Goal: Task Accomplishment & Management: Complete application form

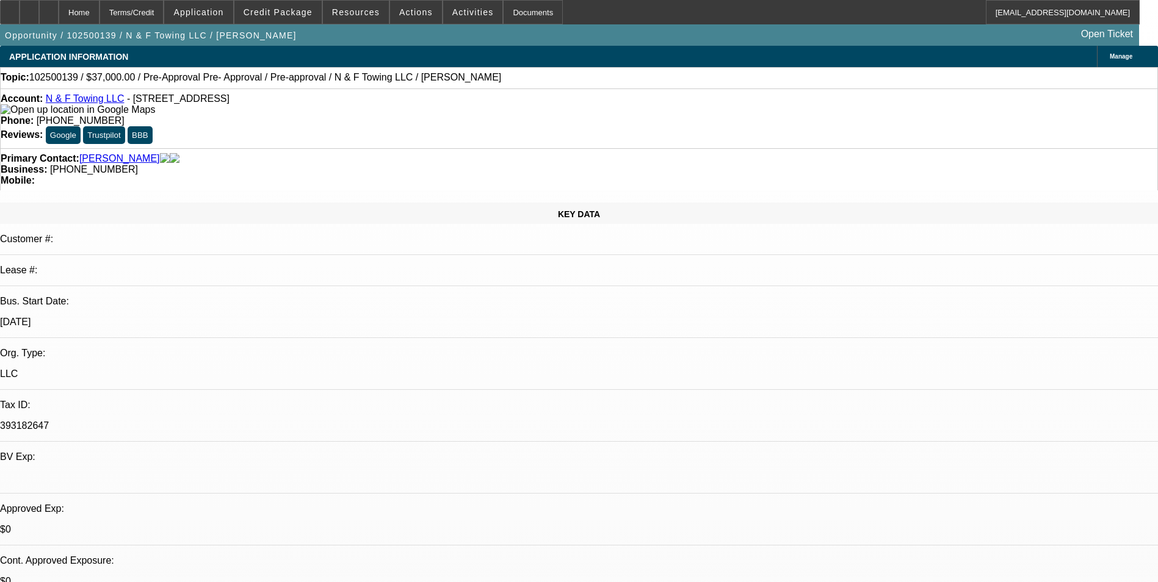
select select "0"
select select "2"
select select "0.1"
select select "0"
select select "2"
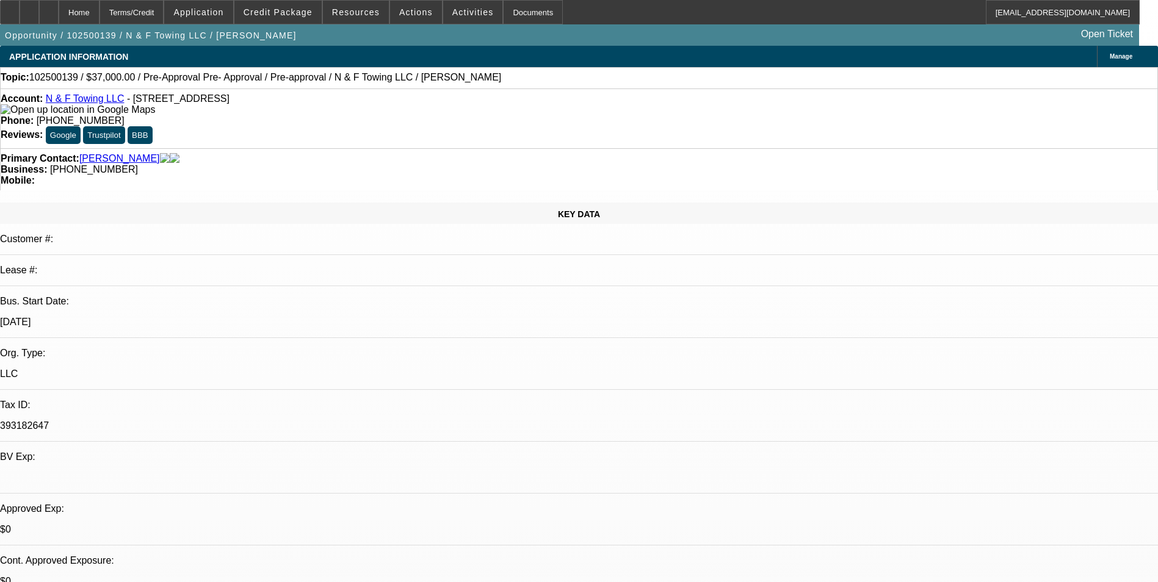
select select "0.1"
select select "0"
select select "2"
select select "0.1"
select select "1"
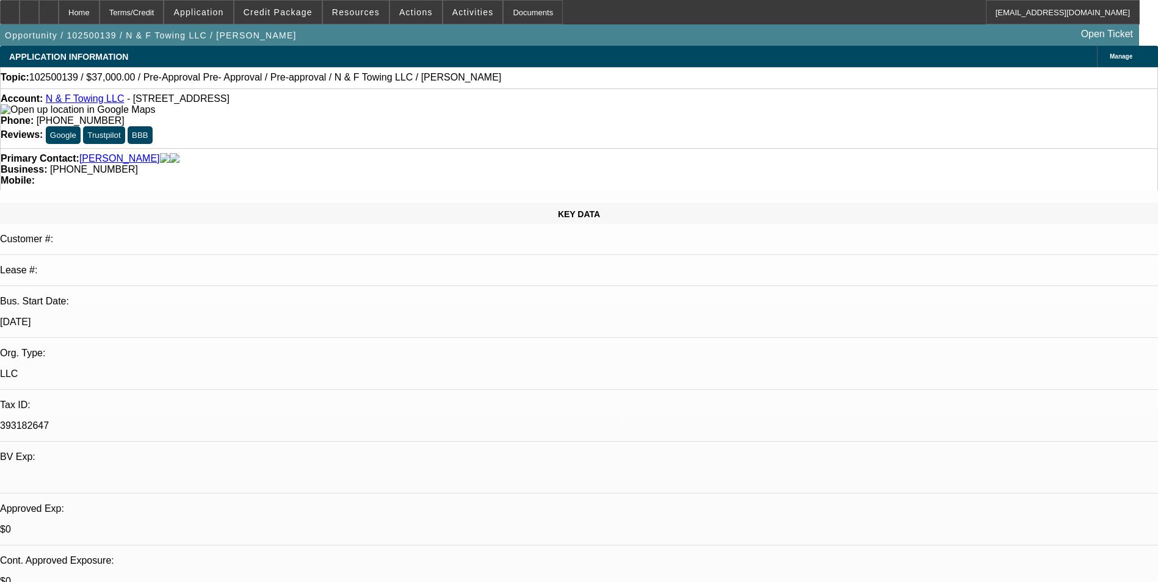
select select "2"
select select "4"
select select "1"
select select "2"
select select "4"
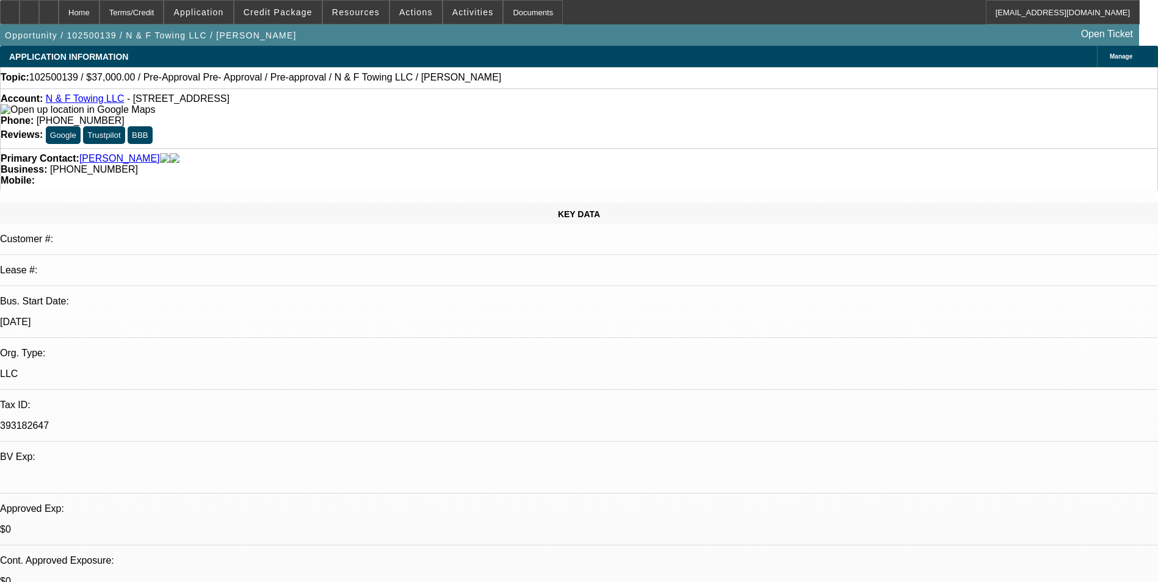
select select "1"
select select "2"
select select "4"
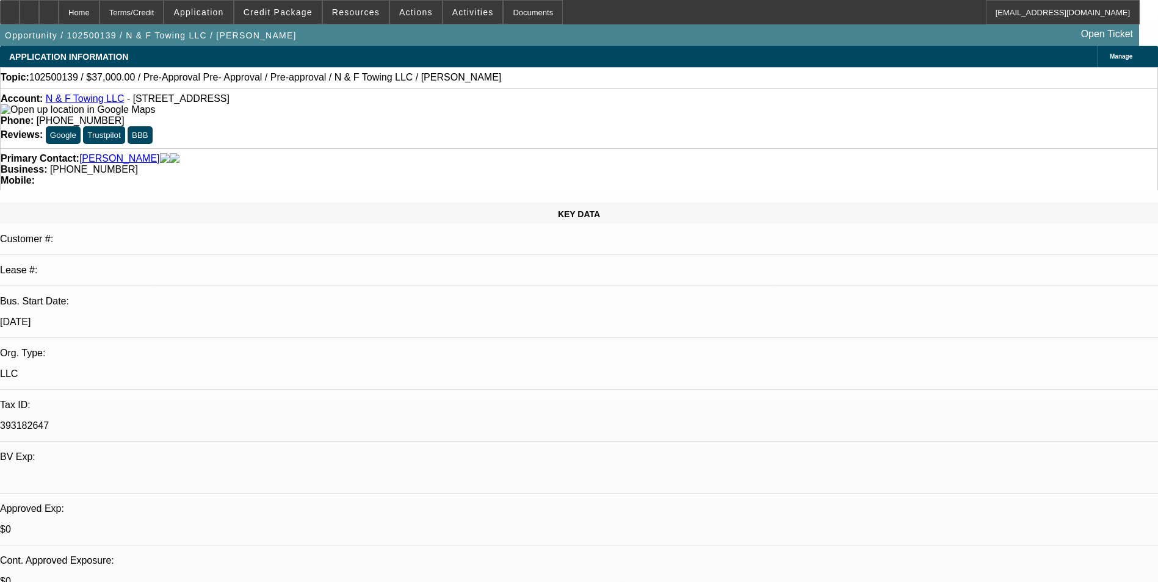
select select "0"
select select "6"
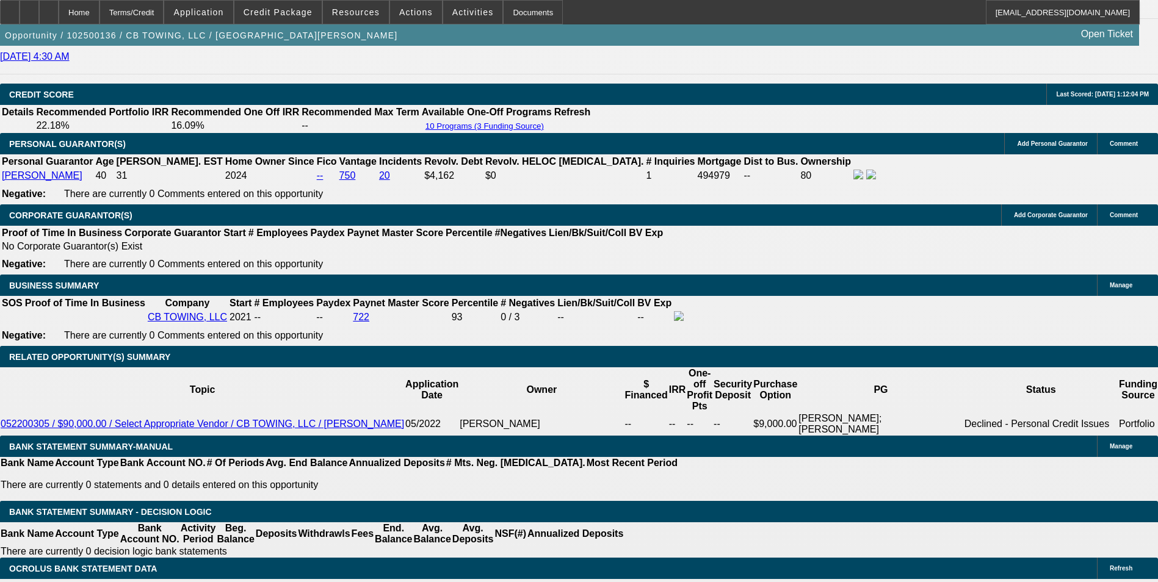
scroll to position [1763, 0]
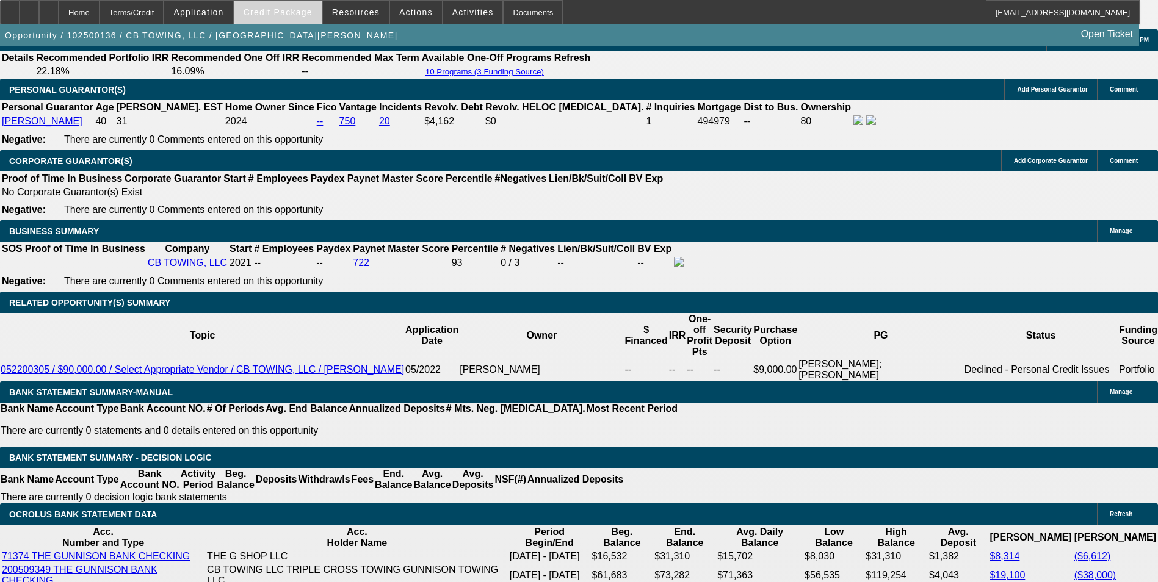
click at [296, 16] on span "Credit Package" at bounding box center [277, 12] width 69 height 10
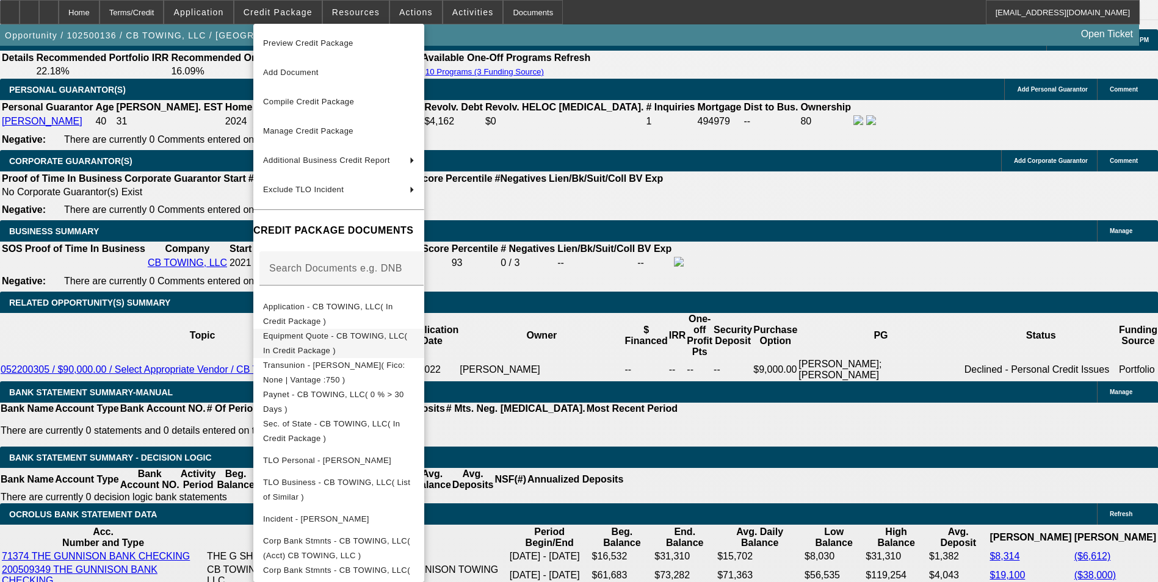
click at [389, 343] on span "Equipment Quote - CB TOWING, LLC( In Credit Package )" at bounding box center [335, 343] width 144 height 24
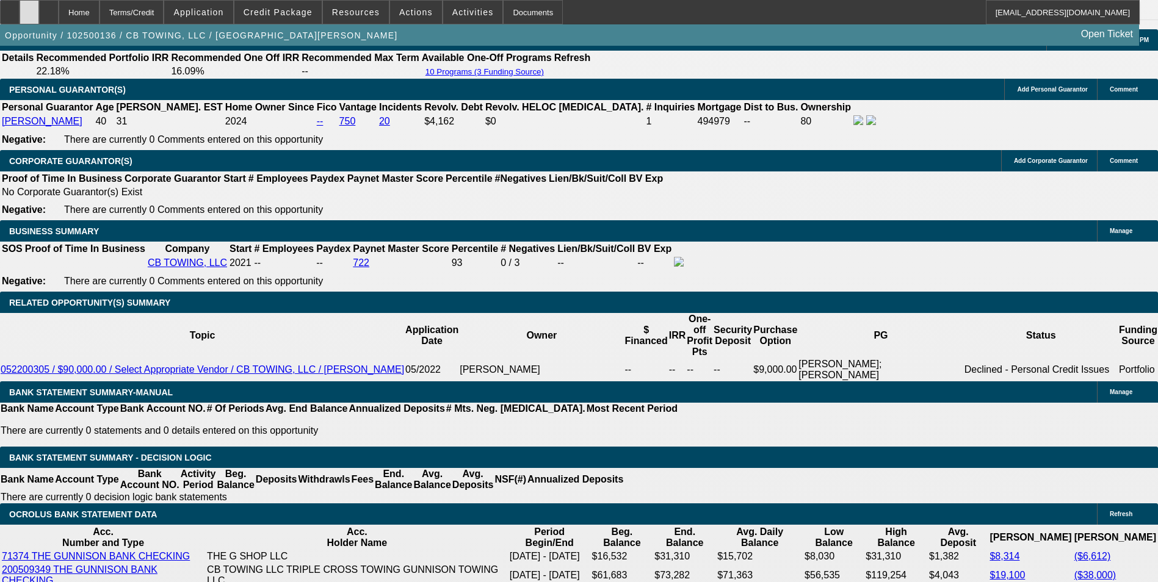
click at [39, 18] on div at bounding box center [30, 12] width 20 height 24
click at [283, 16] on span "Credit Package" at bounding box center [277, 12] width 69 height 10
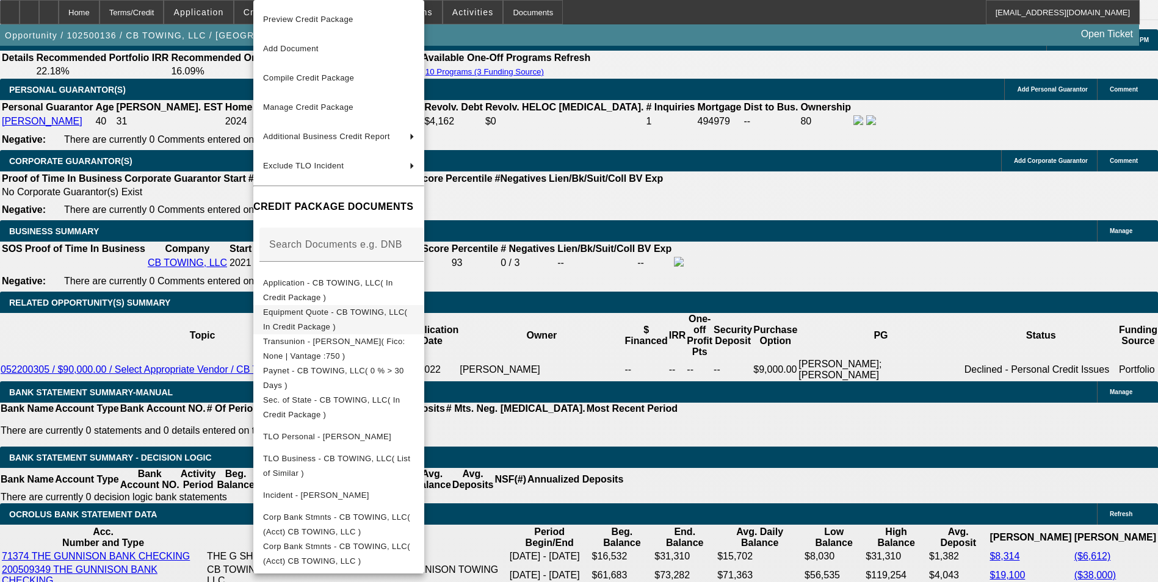
click at [313, 312] on span "Equipment Quote - CB TOWING, LLC( In Credit Package )" at bounding box center [335, 320] width 144 height 24
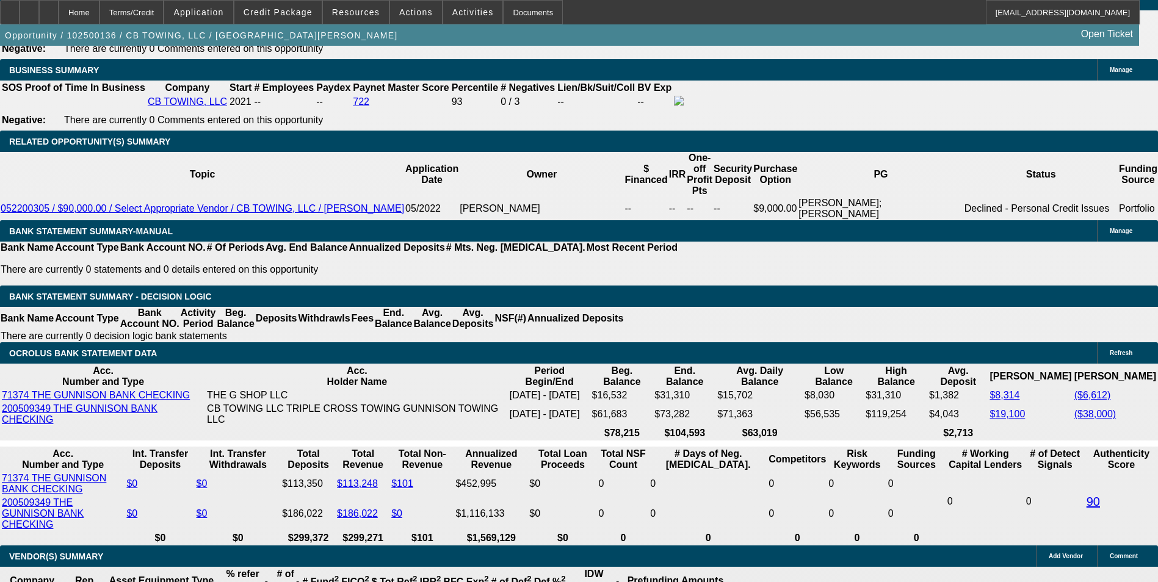
scroll to position [1946, 0]
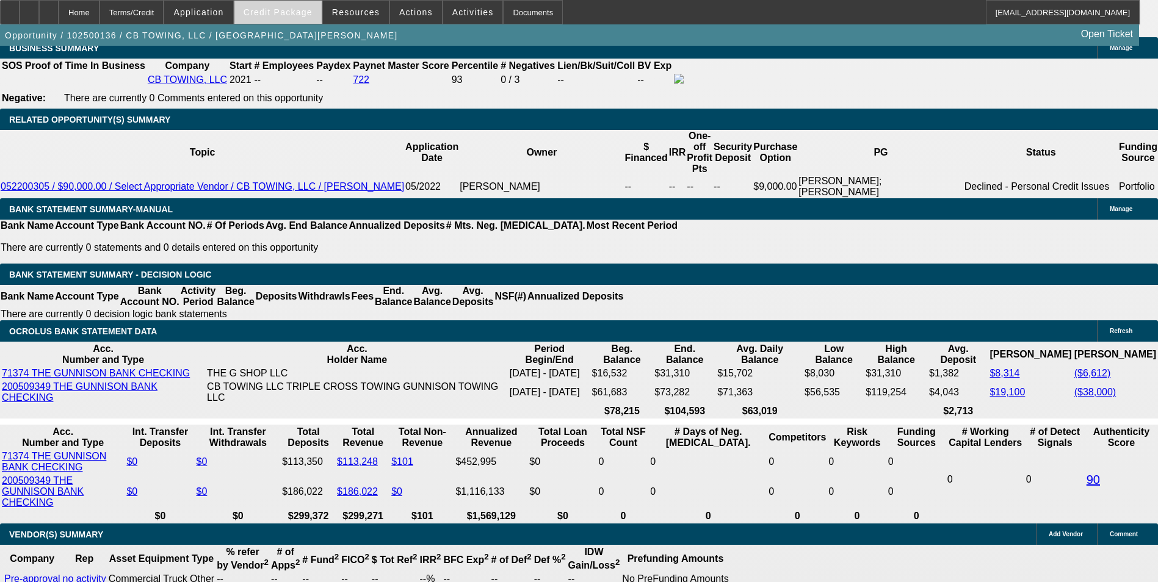
click at [292, 16] on span "Credit Package" at bounding box center [277, 12] width 69 height 10
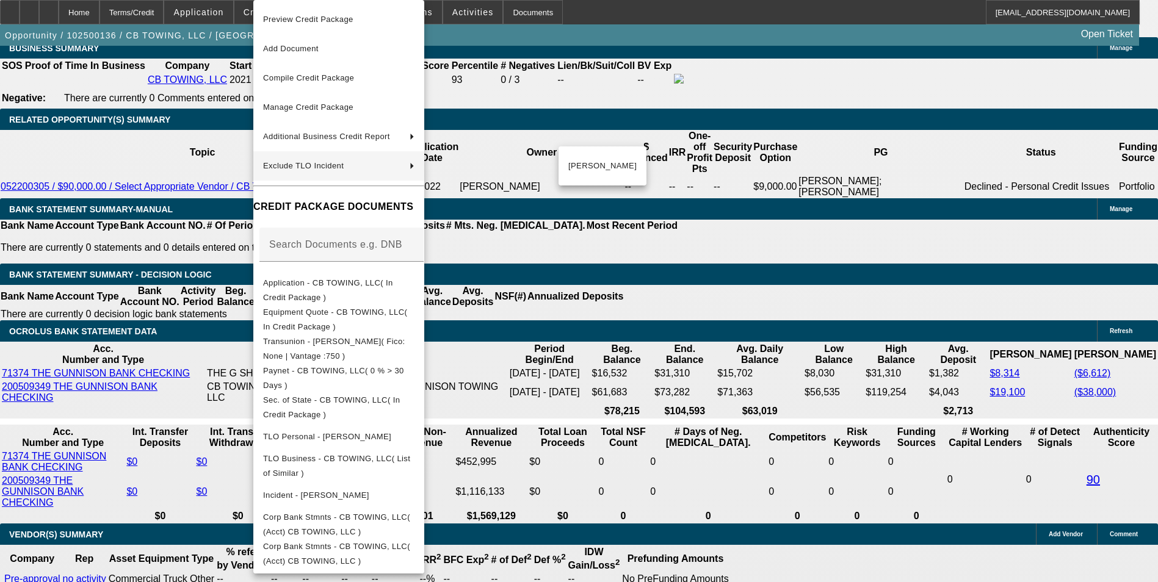
click at [588, 205] on div at bounding box center [579, 291] width 1158 height 582
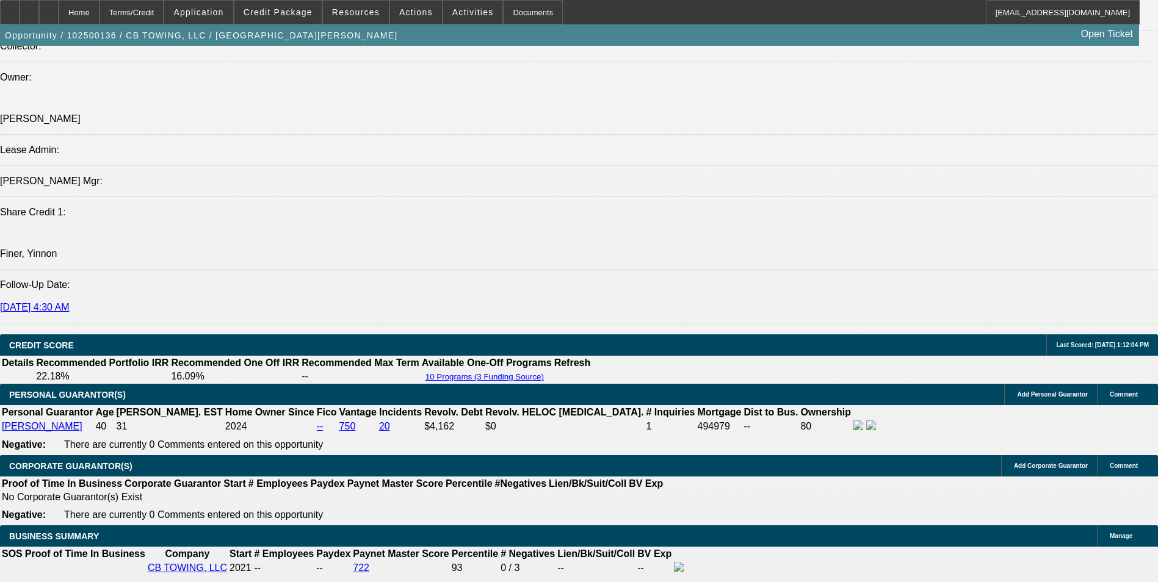
scroll to position [68, 0]
click at [294, 16] on span "Credit Package" at bounding box center [277, 12] width 69 height 10
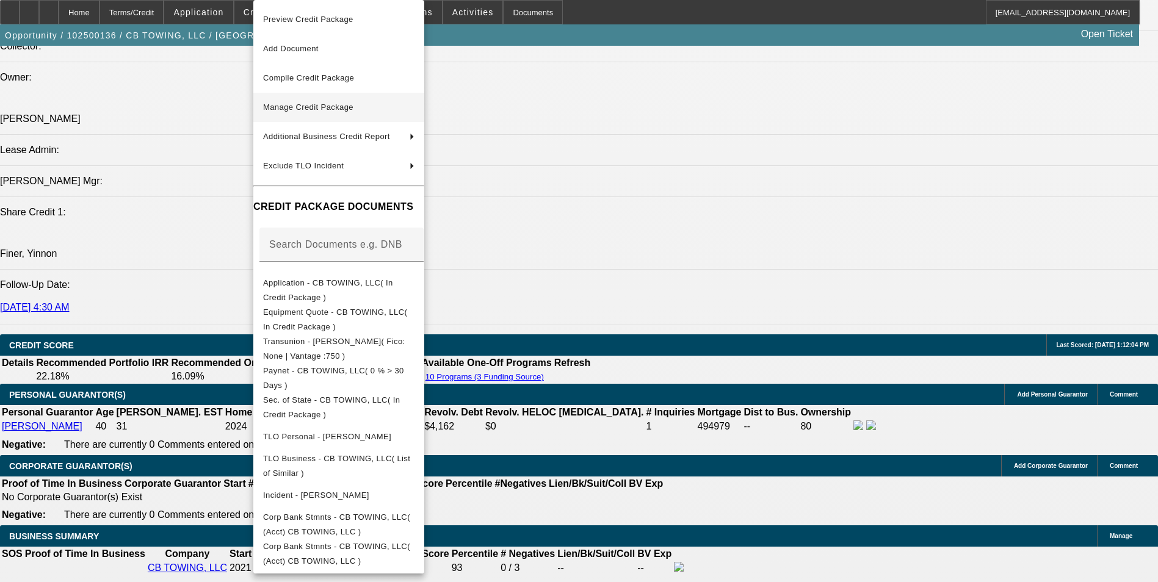
click at [333, 107] on span "Manage Credit Package" at bounding box center [308, 107] width 90 height 9
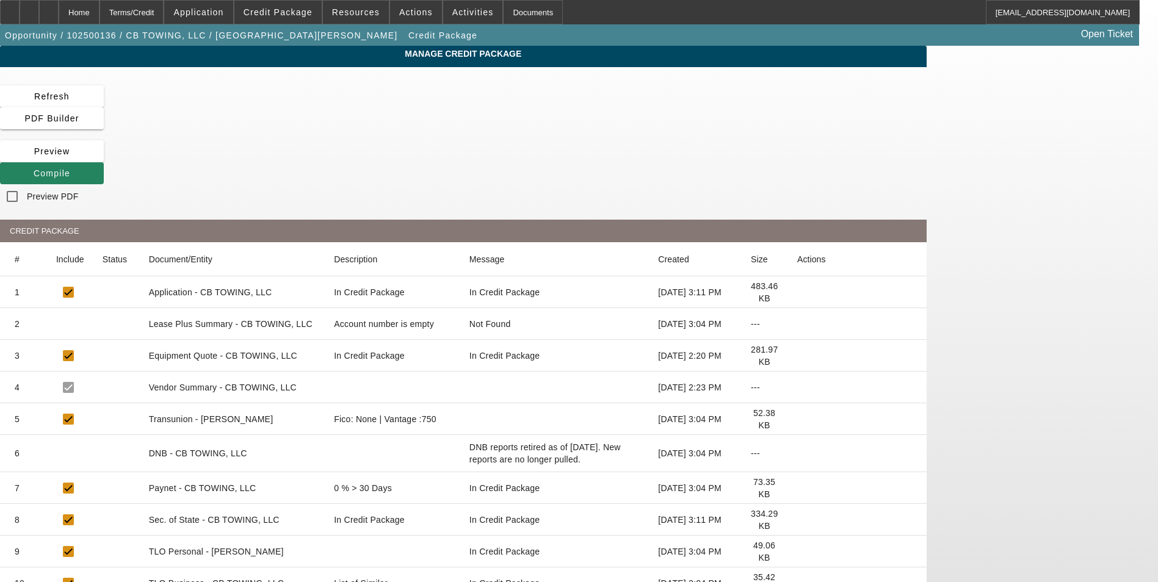
click at [797, 356] on icon at bounding box center [797, 356] width 0 height 0
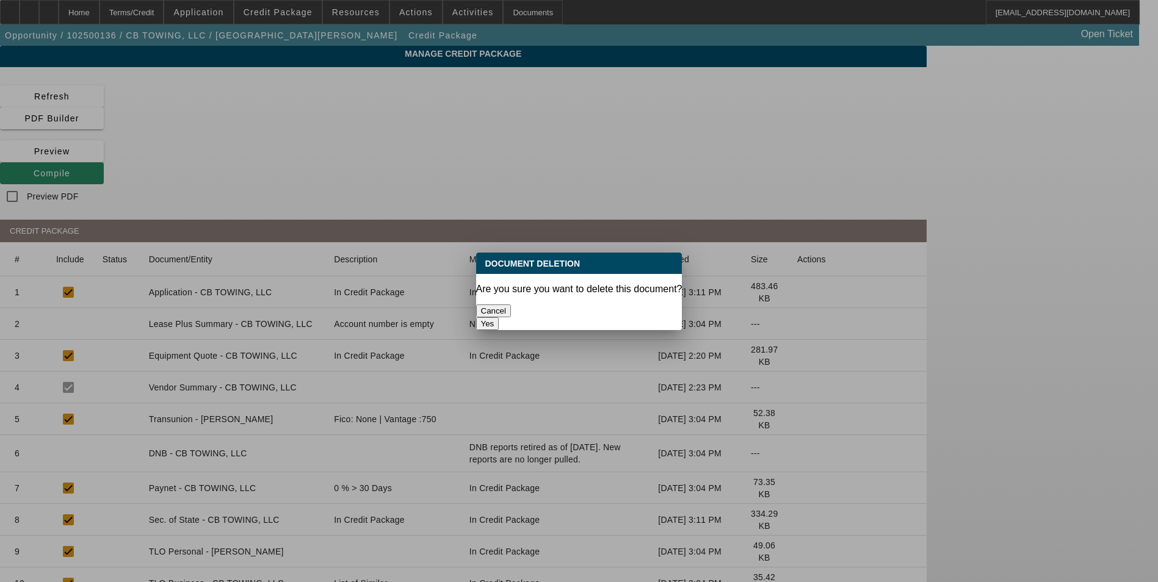
click at [499, 317] on button "Yes" at bounding box center [487, 323] width 23 height 13
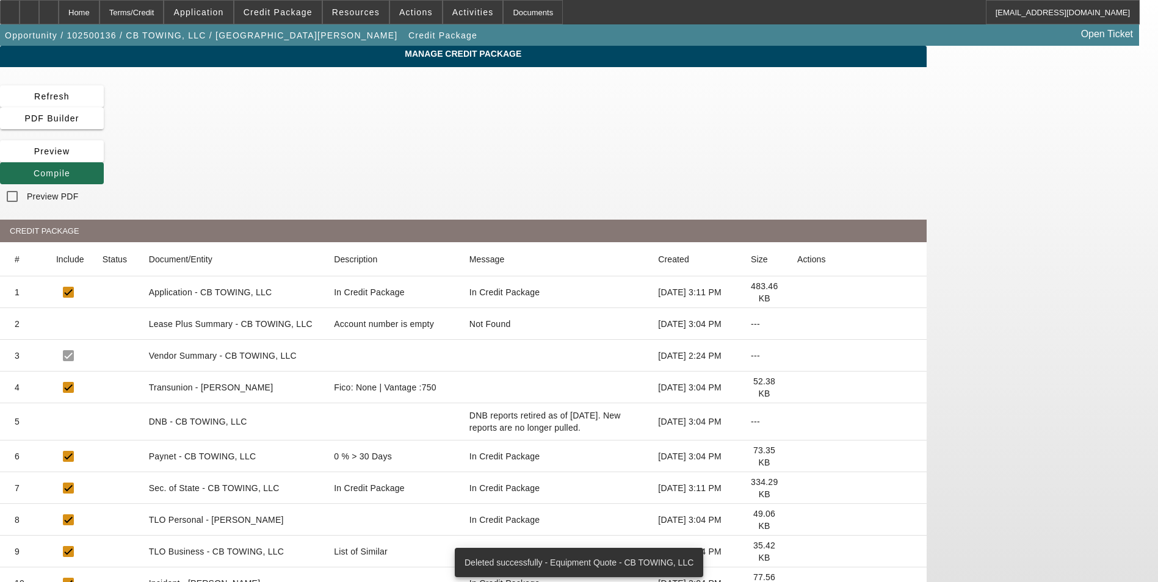
click at [70, 168] on span "Compile" at bounding box center [52, 173] width 37 height 10
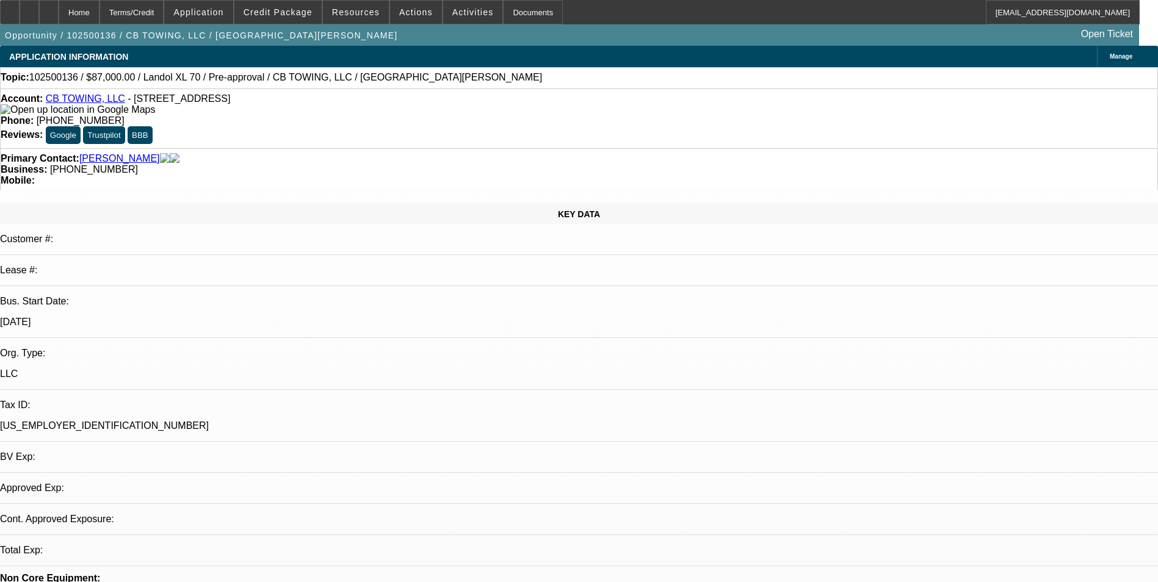
select select "0"
select select "6"
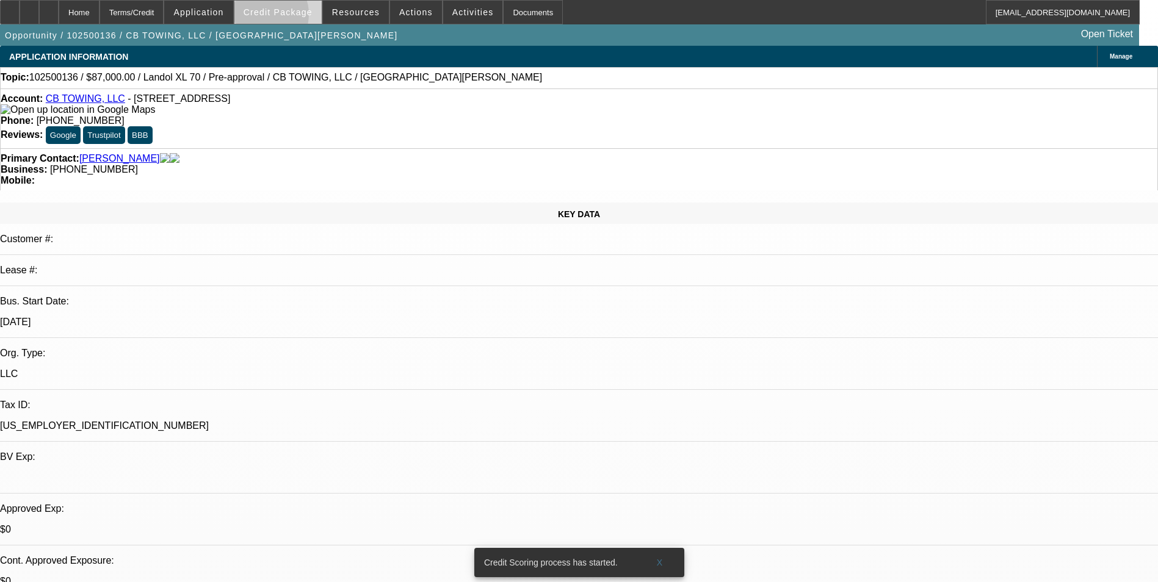
click at [279, 17] on span at bounding box center [277, 12] width 87 height 29
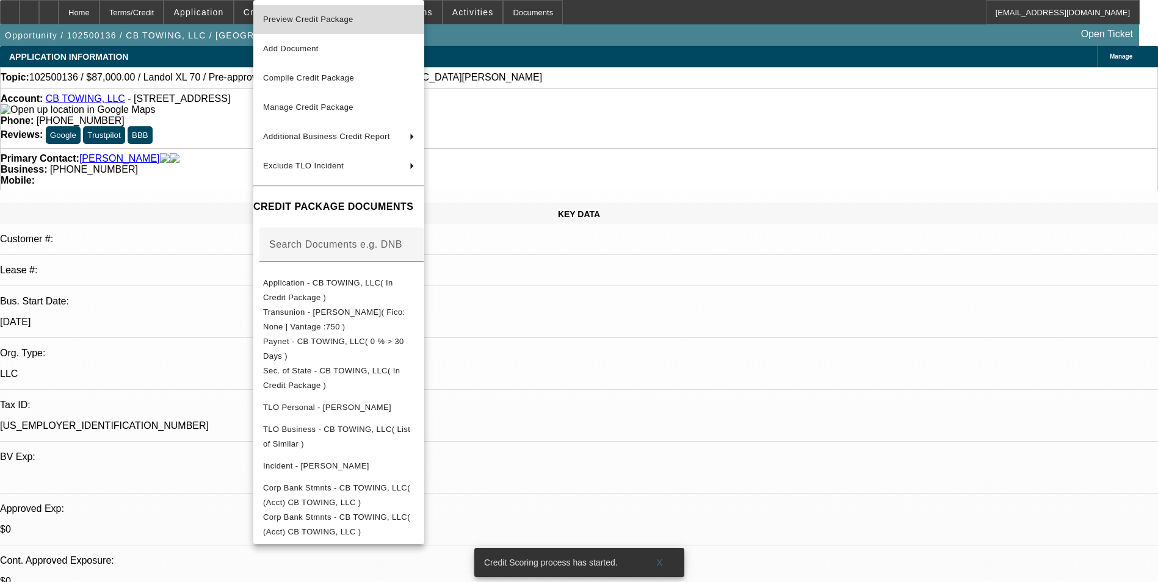
click at [278, 13] on span "Preview Credit Package" at bounding box center [338, 19] width 151 height 15
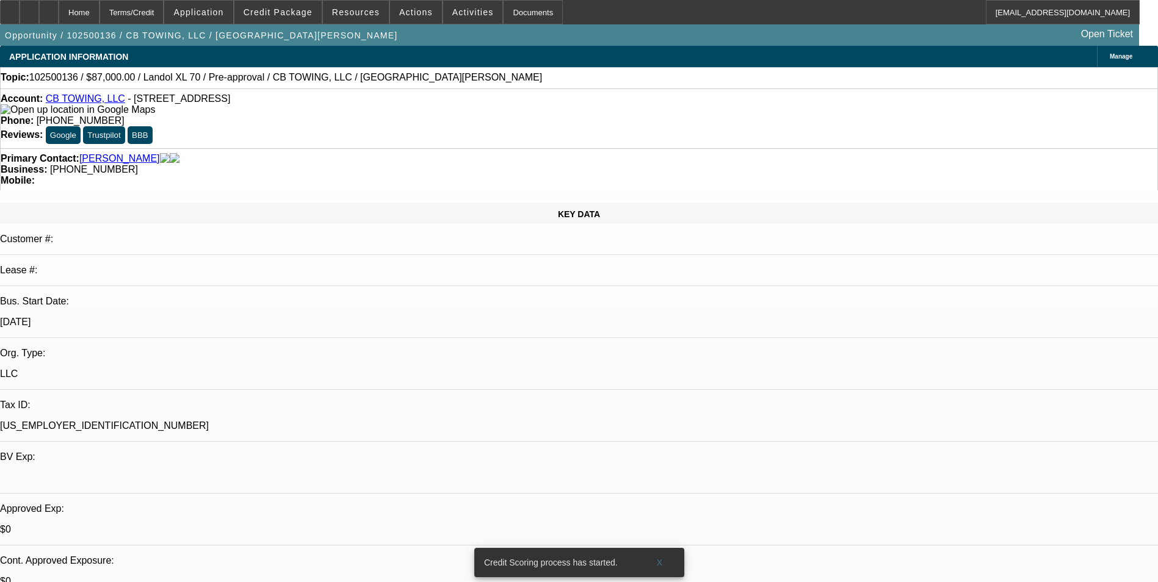
scroll to position [68, 0]
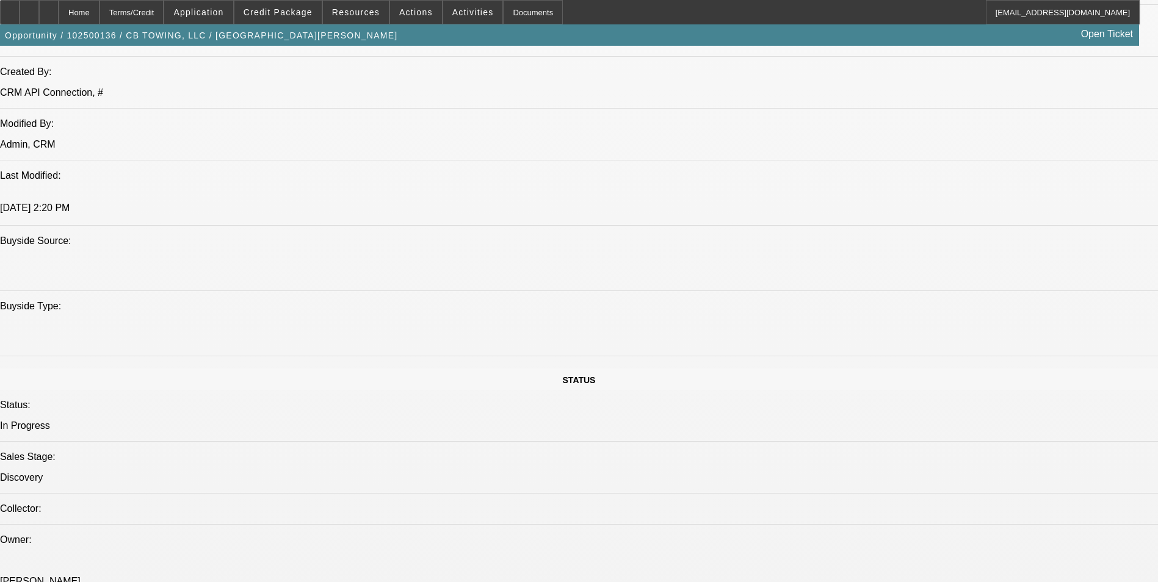
scroll to position [1217, 0]
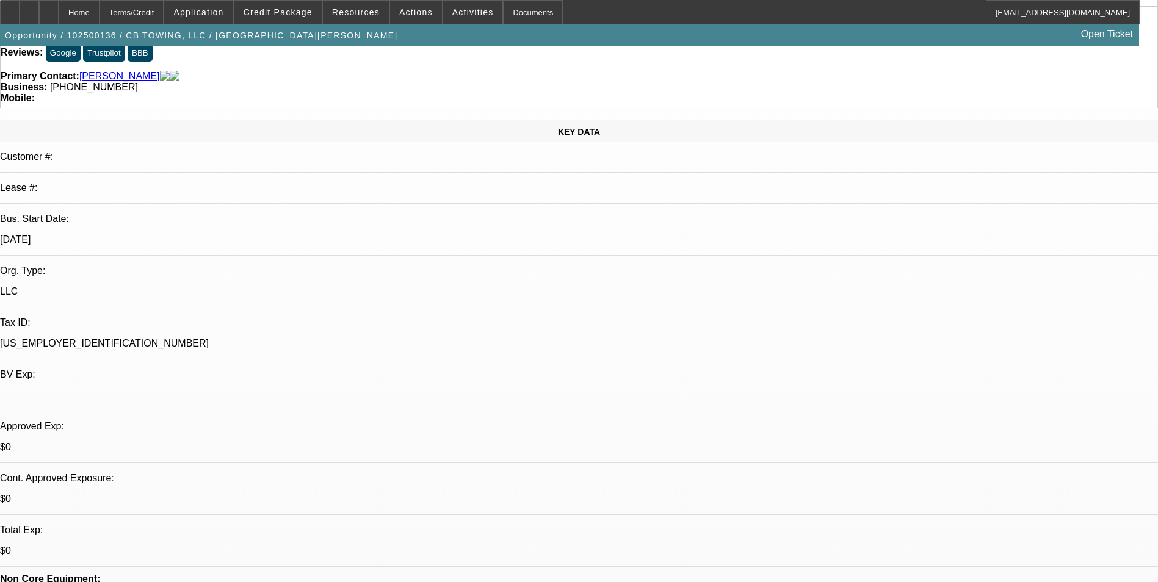
scroll to position [0, 0]
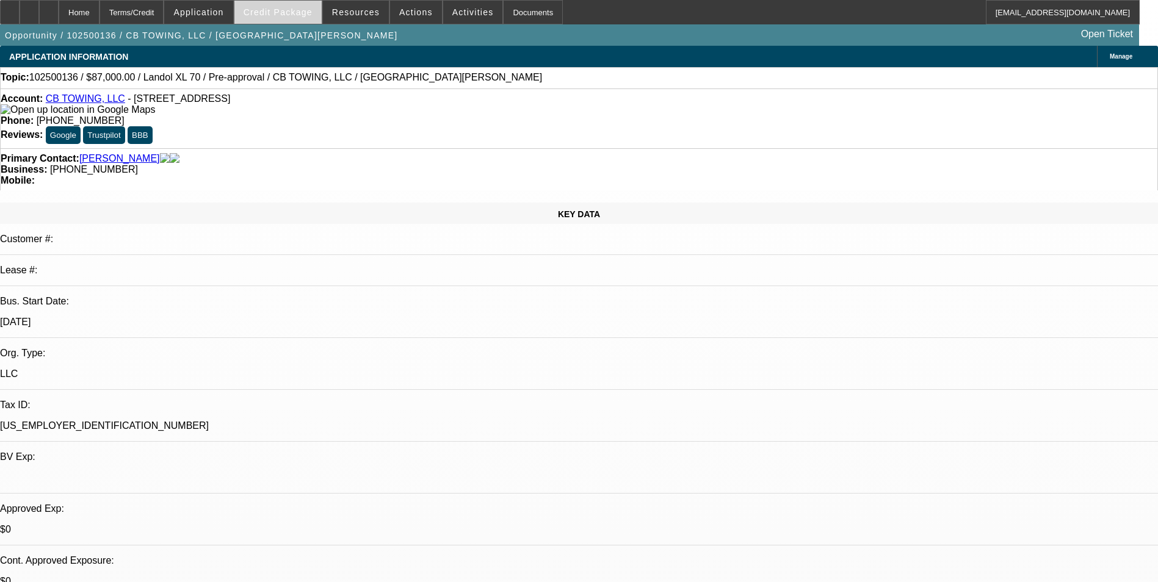
click at [290, 12] on span "Credit Package" at bounding box center [277, 12] width 69 height 10
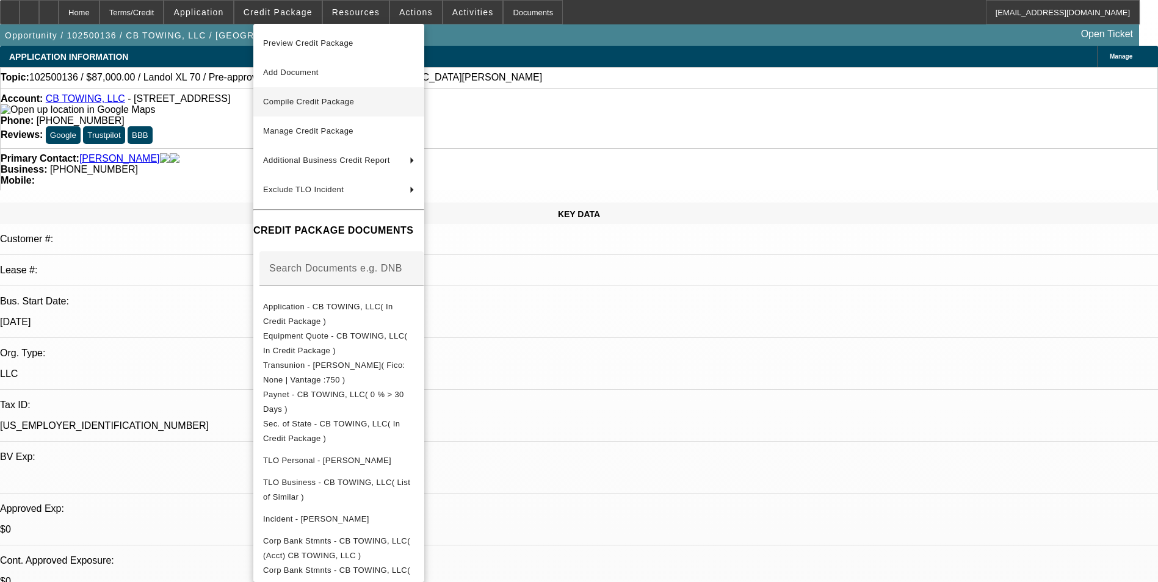
click at [289, 105] on span "Compile Credit Package" at bounding box center [308, 101] width 91 height 9
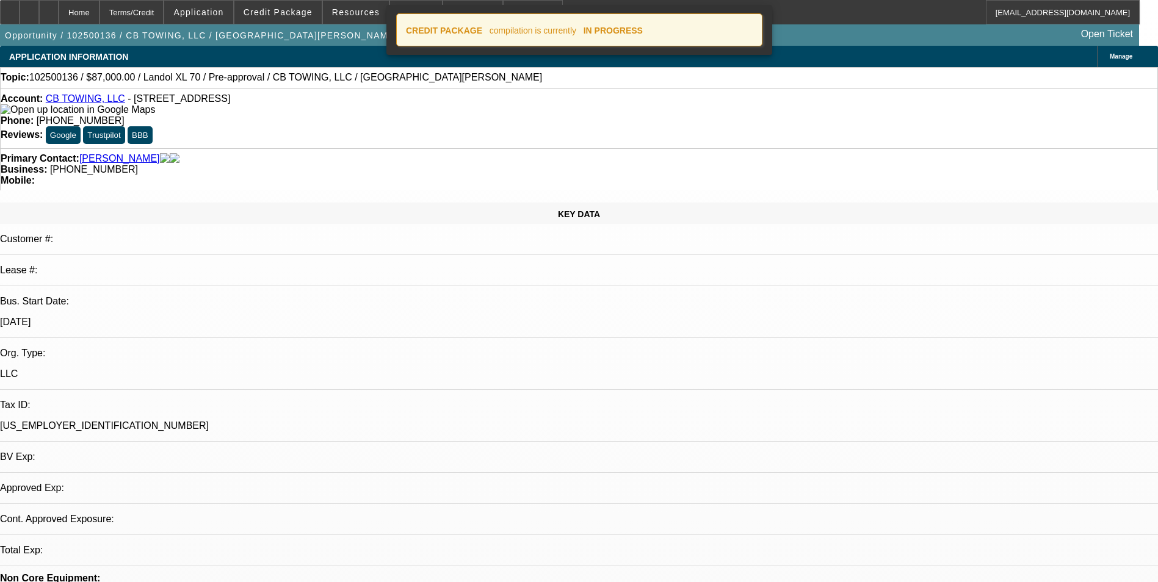
select select "0"
select select "6"
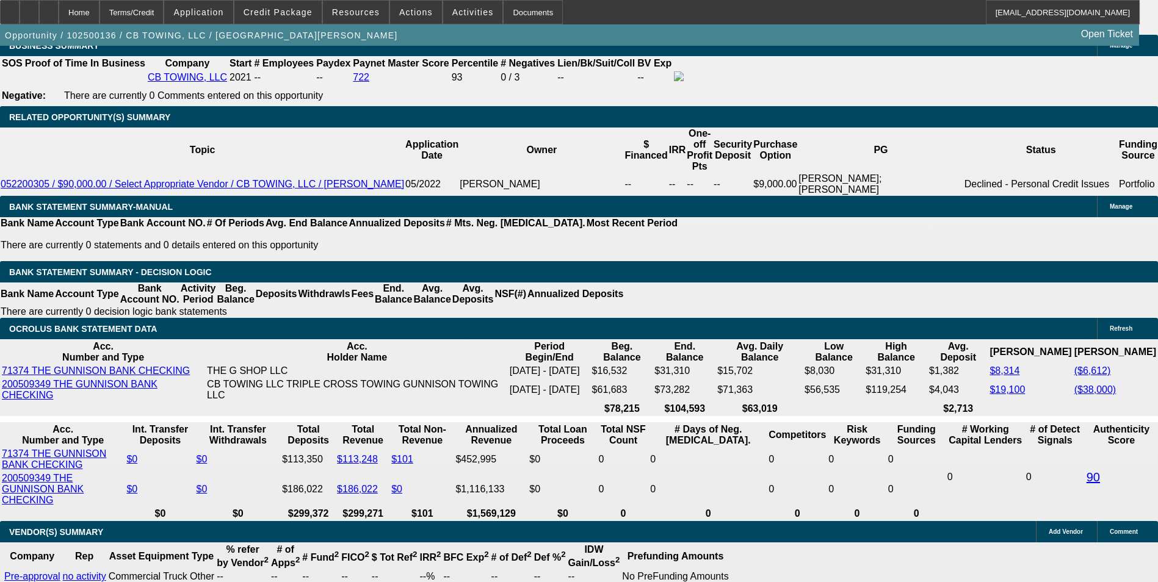
scroll to position [1953, 0]
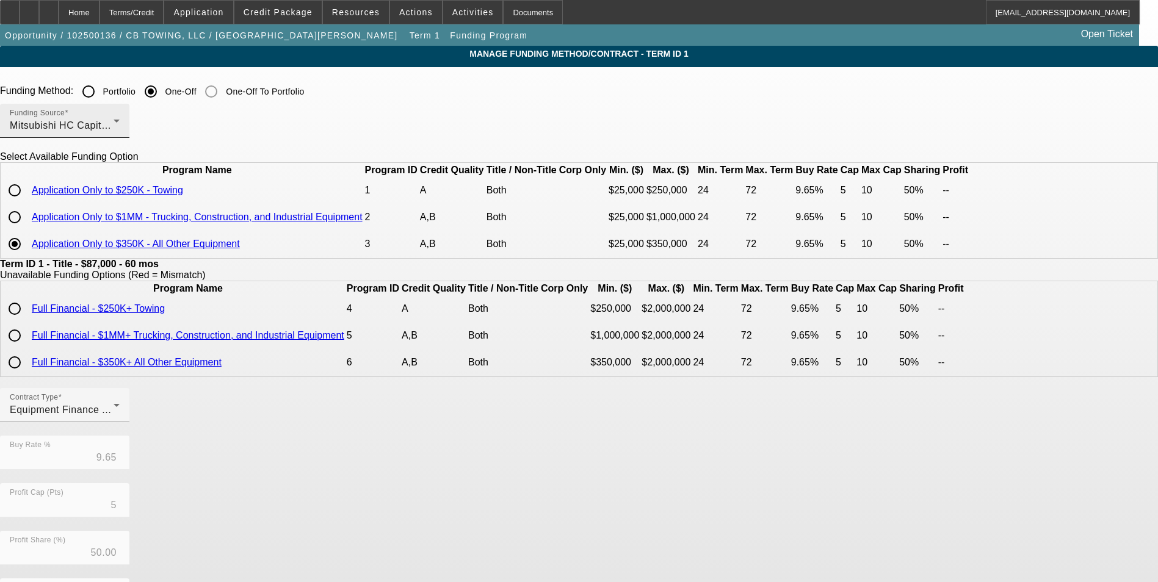
click at [114, 121] on div "Mitsubishi HC Capital America" at bounding box center [62, 125] width 104 height 15
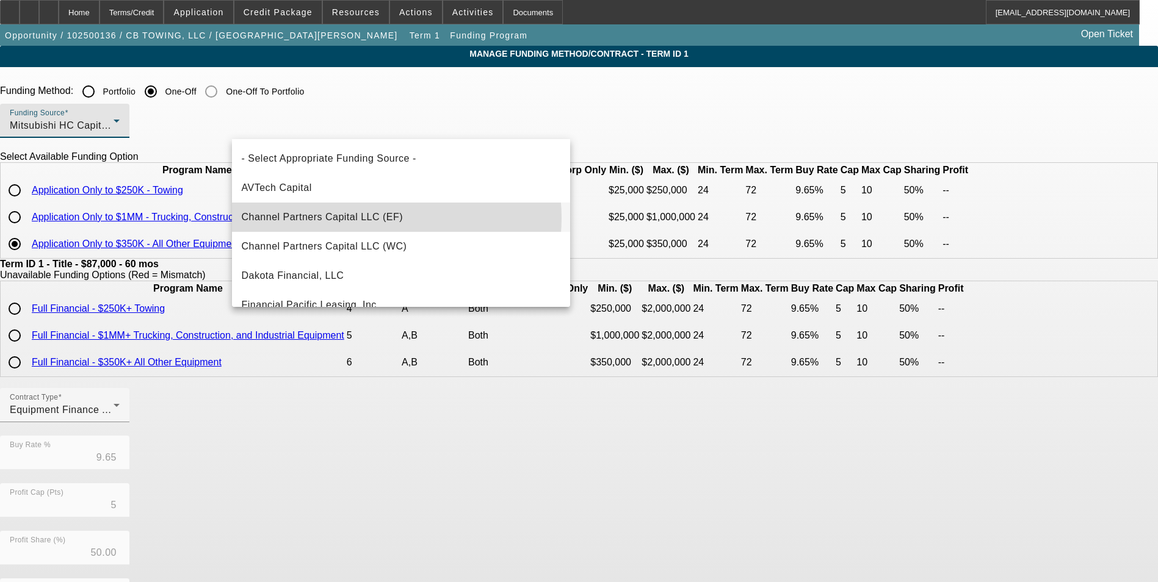
click at [385, 218] on span "Channel Partners Capital LLC (EF)" at bounding box center [323, 217] width 162 height 15
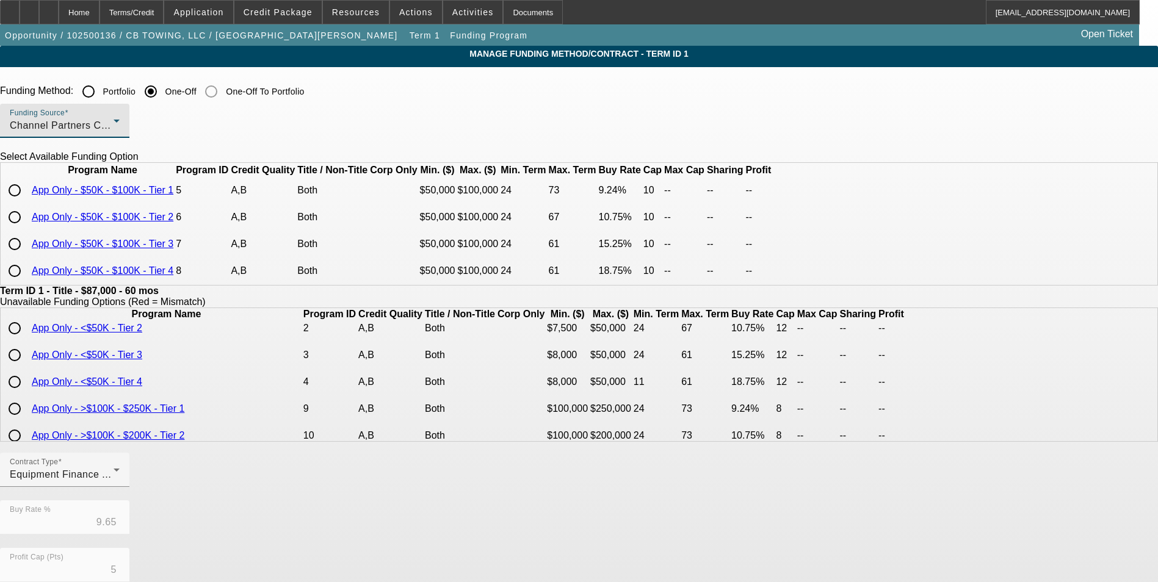
scroll to position [61, 0]
click at [27, 203] on input "radio" at bounding box center [14, 190] width 24 height 24
radio input "true"
type input "9.24"
type input "10"
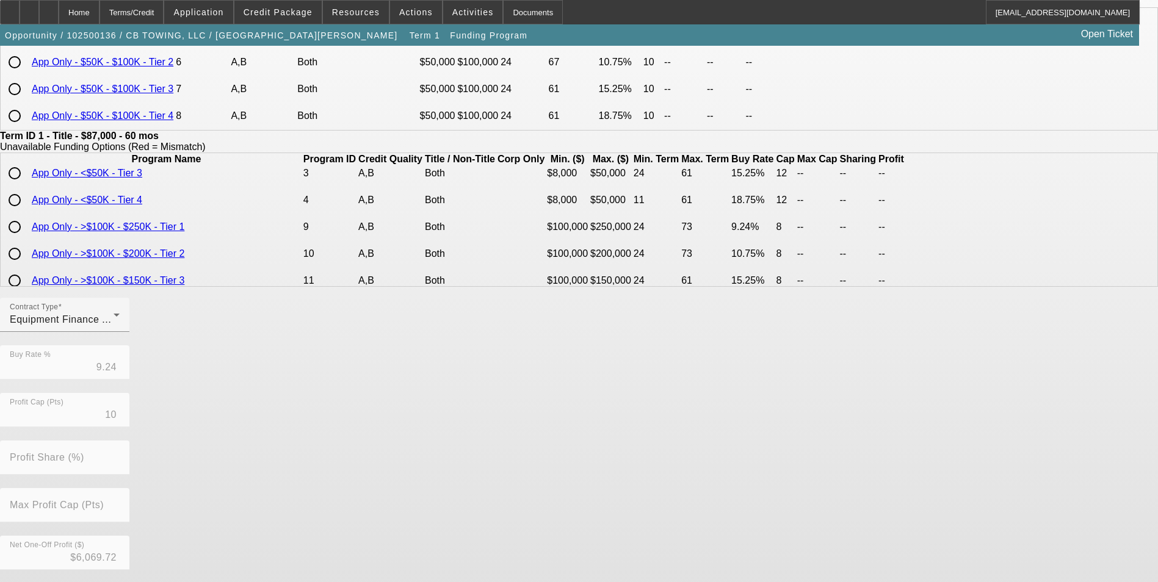
scroll to position [262, 0]
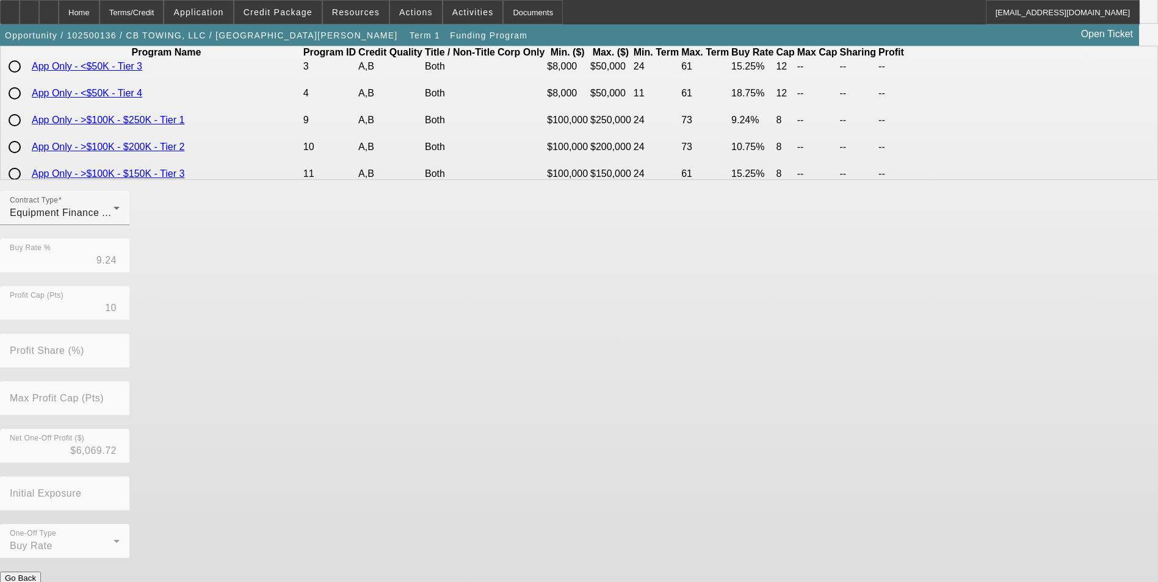
click at [35, 582] on button "Submit" at bounding box center [17, 591] width 35 height 13
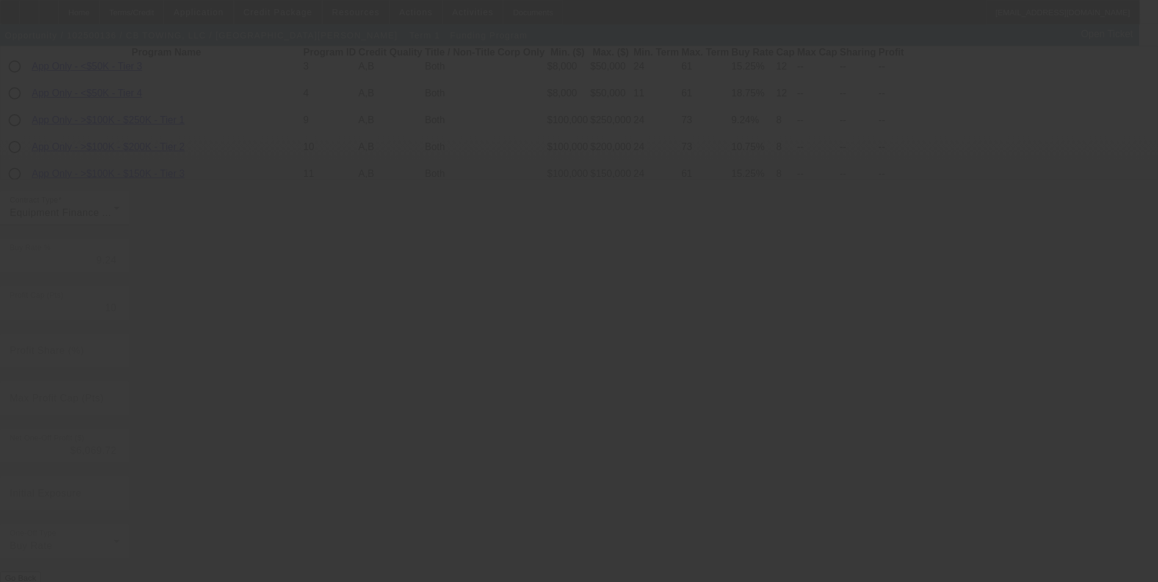
type input "9.65"
type input "5"
type input "50.00"
type input "10"
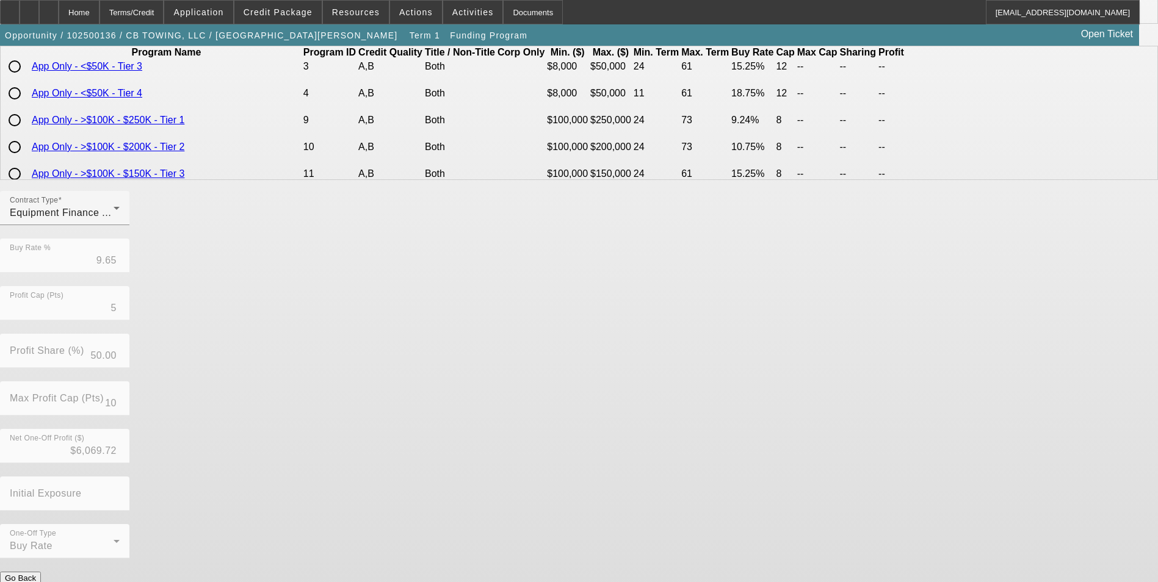
scroll to position [0, 0]
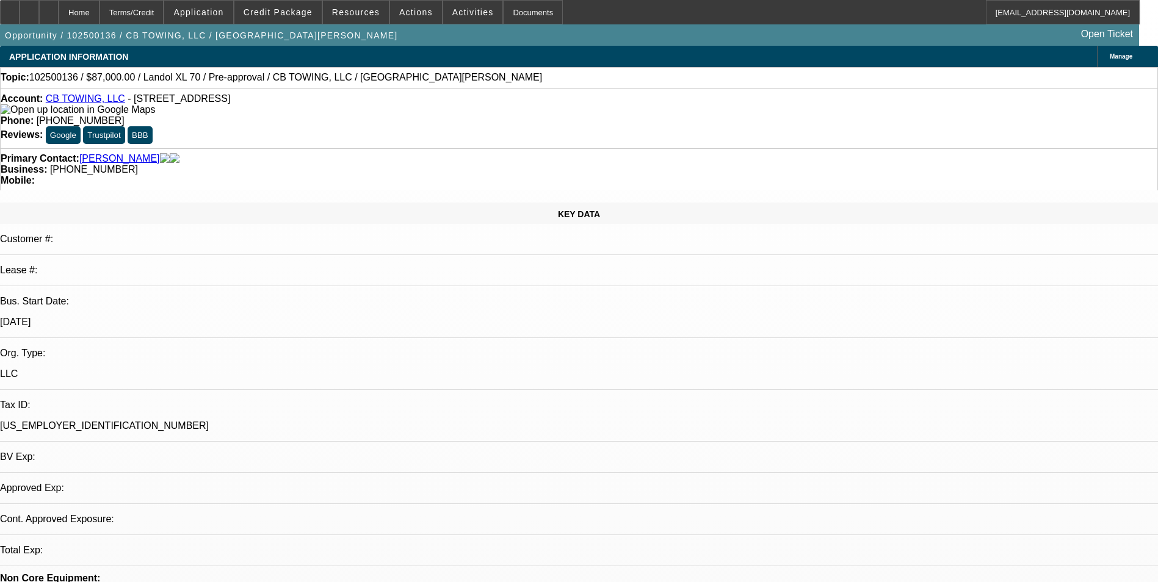
select select "0"
select select "6"
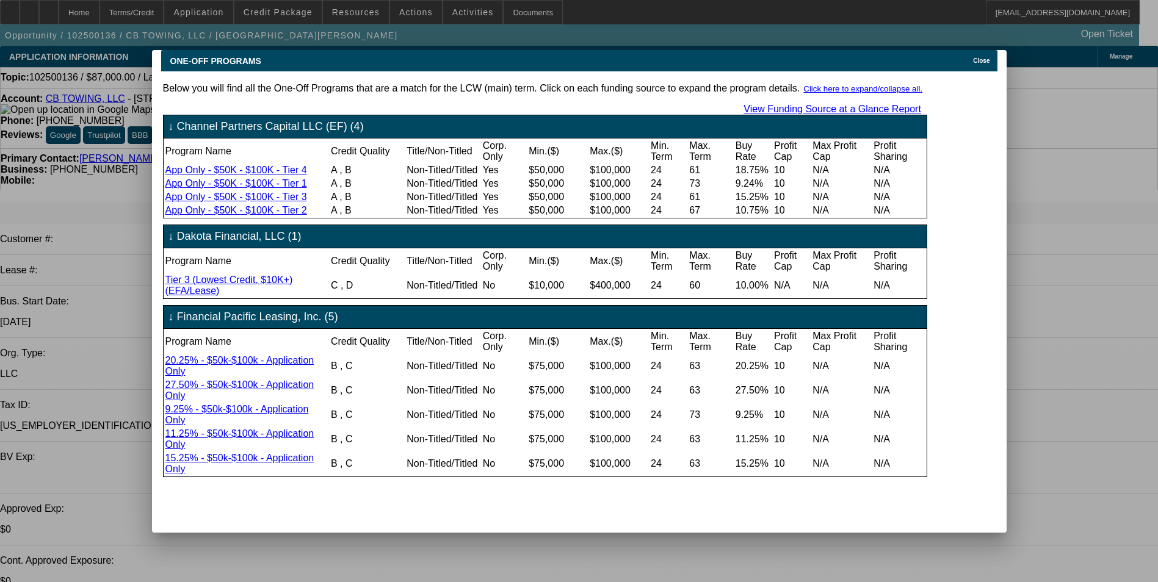
click at [990, 60] on div "ONE-OFF PROGRAMS Close" at bounding box center [579, 60] width 836 height 21
click at [984, 50] on div "Close" at bounding box center [983, 57] width 27 height 14
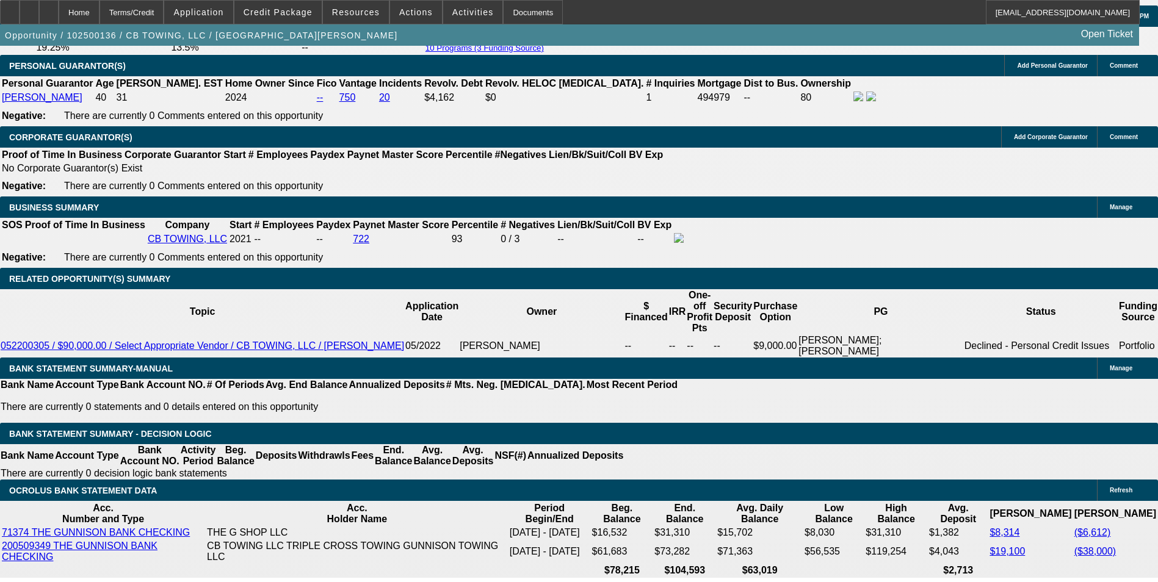
scroll to position [1953, 0]
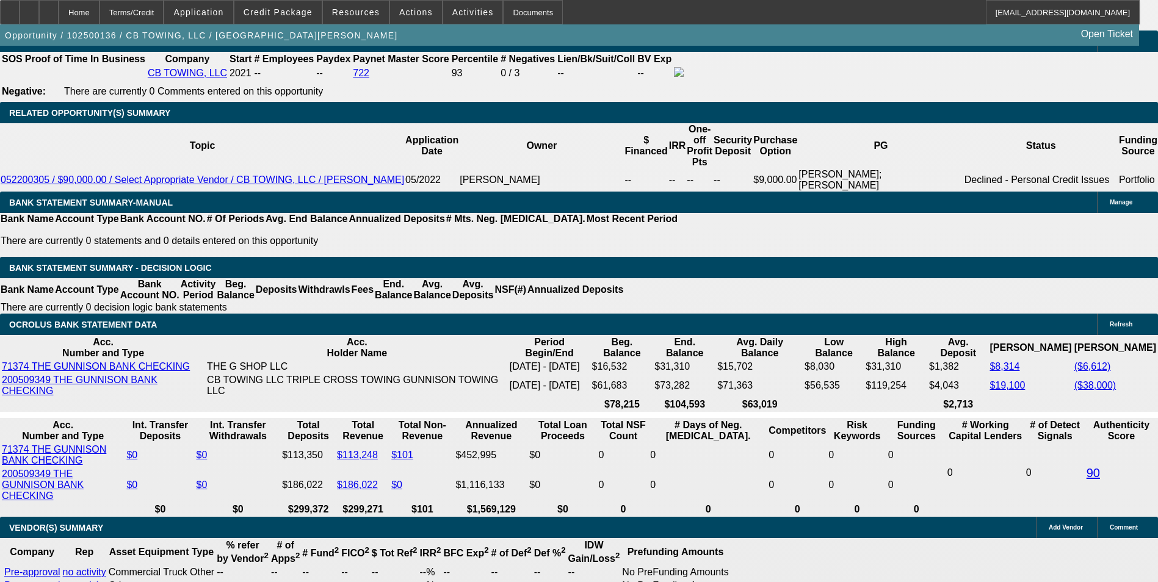
drag, startPoint x: 261, startPoint y: 295, endPoint x: 302, endPoint y: 300, distance: 41.7
type input "1"
type input "UNKNOWN"
type input "11"
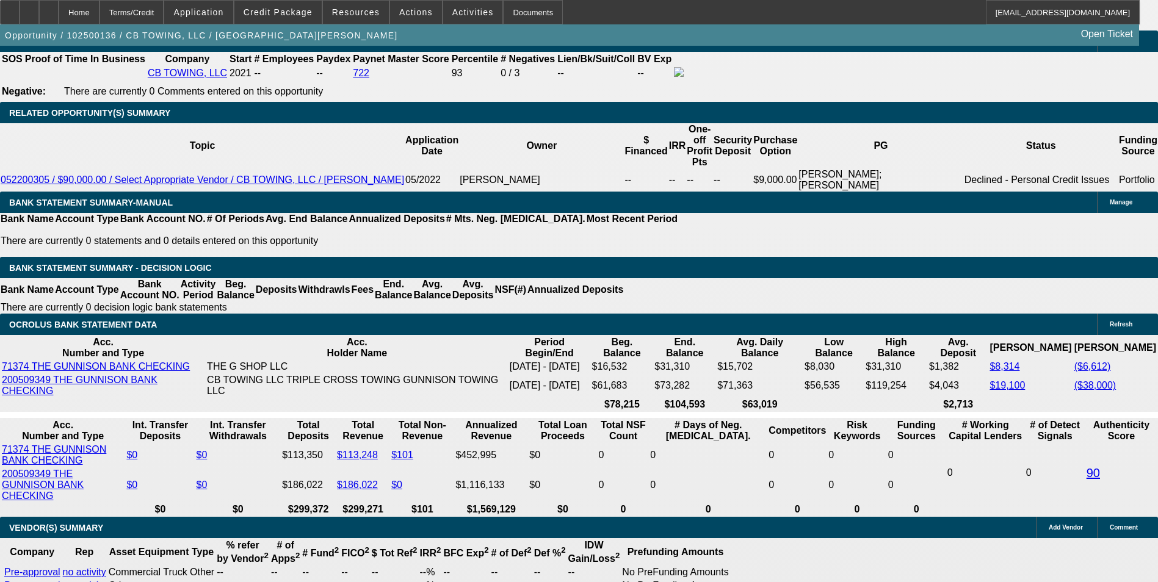
type input "$1,891.59"
type input "11.9"
type input "$1,930.87"
type input "11.9"
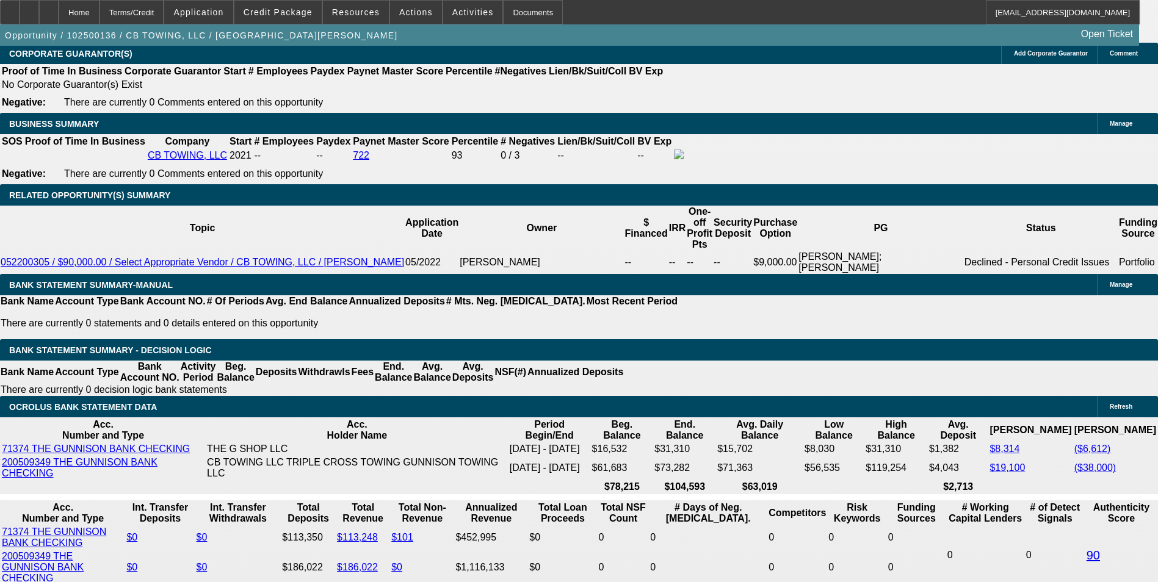
scroll to position [1770, 0]
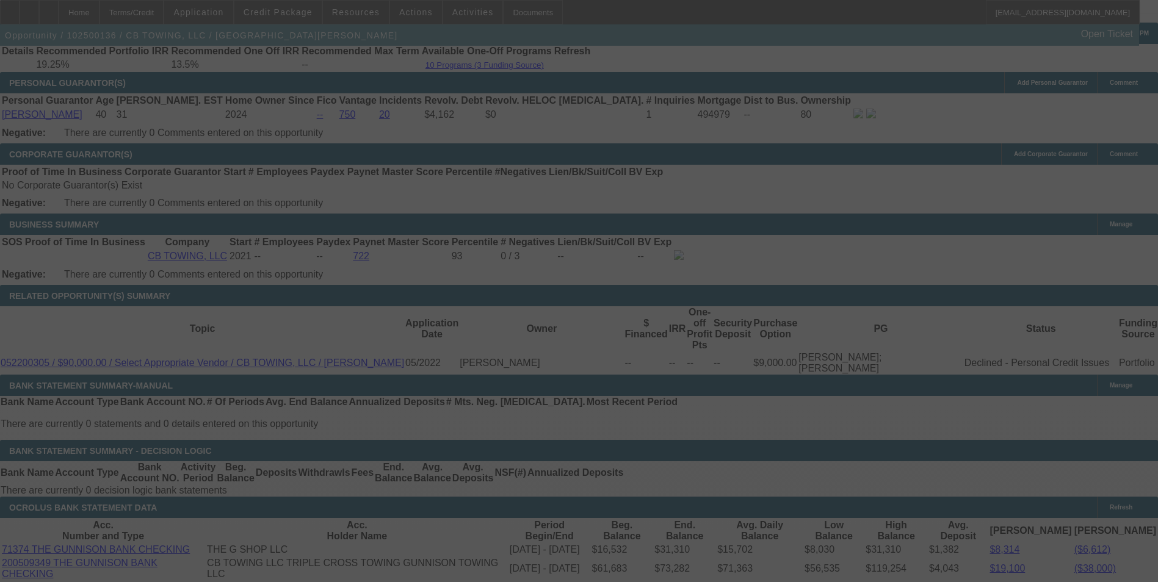
select select "0"
select select "6"
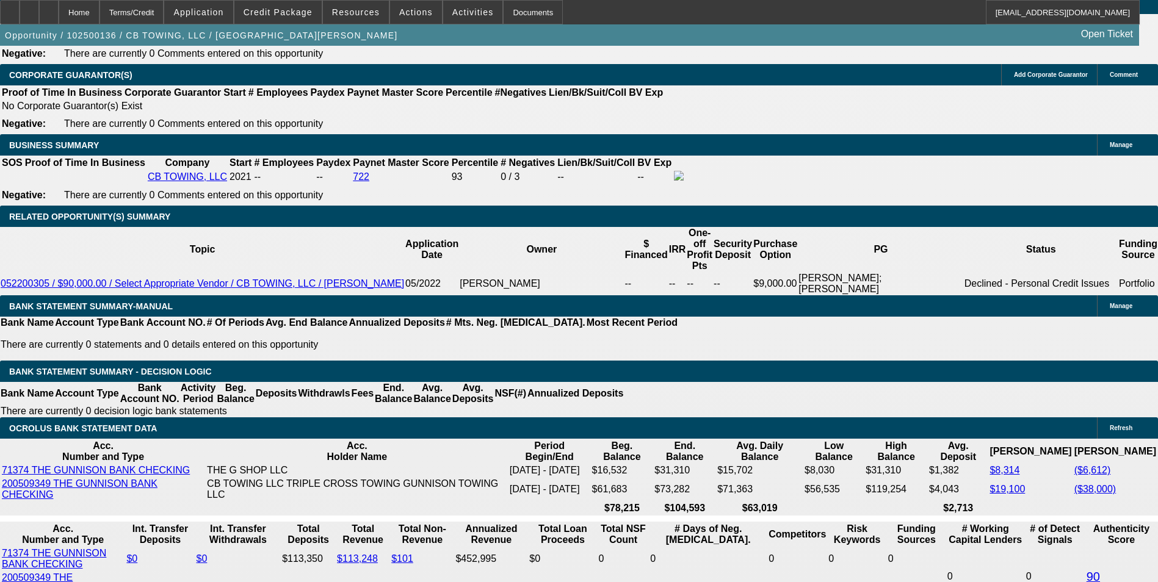
scroll to position [1953, 0]
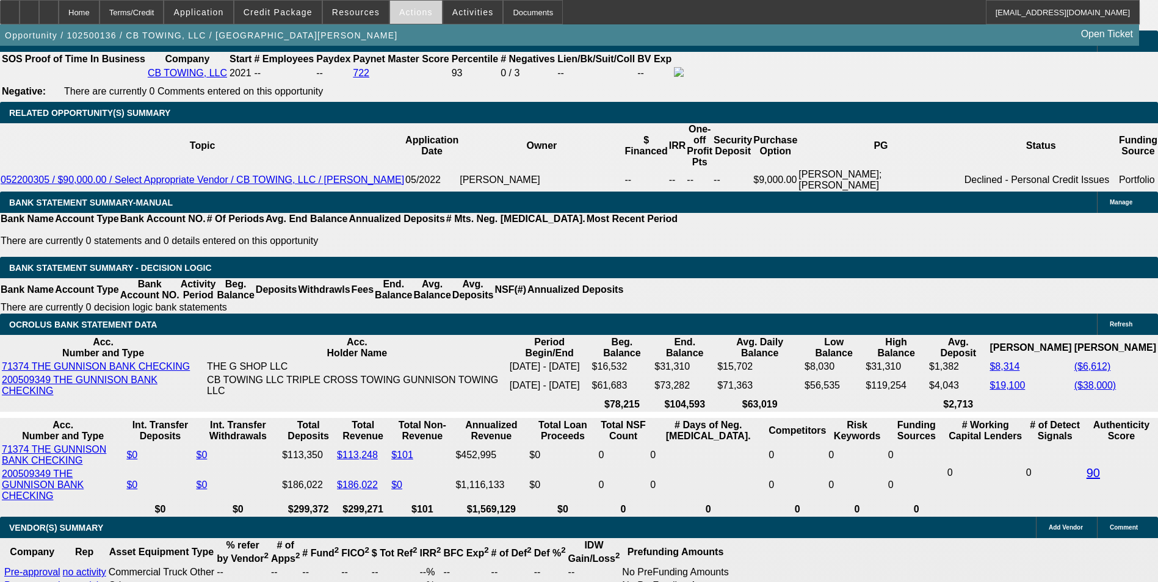
click at [402, 11] on span "Actions" at bounding box center [416, 12] width 34 height 10
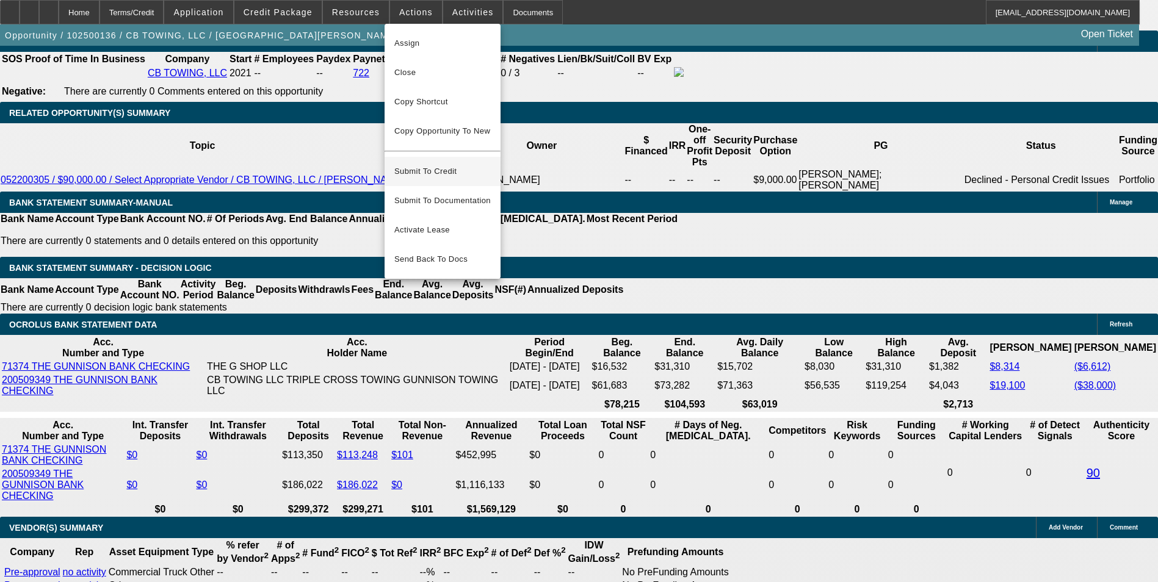
click at [438, 168] on span "Submit To Credit" at bounding box center [442, 171] width 96 height 15
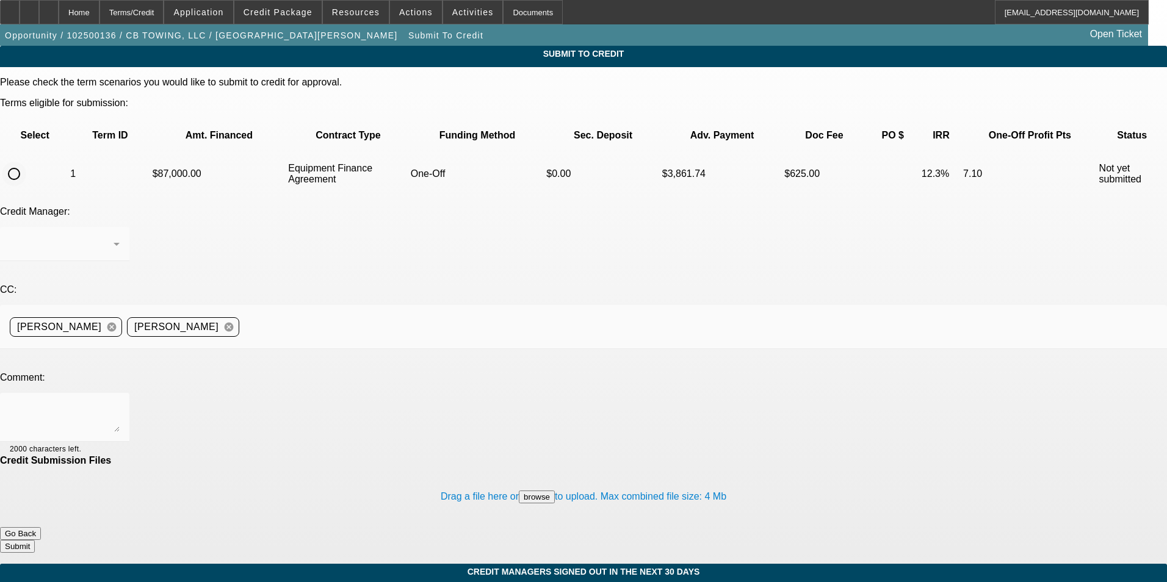
click at [26, 162] on input "radio" at bounding box center [14, 174] width 24 height 24
radio input "true"
click at [120, 403] on textarea at bounding box center [65, 417] width 110 height 29
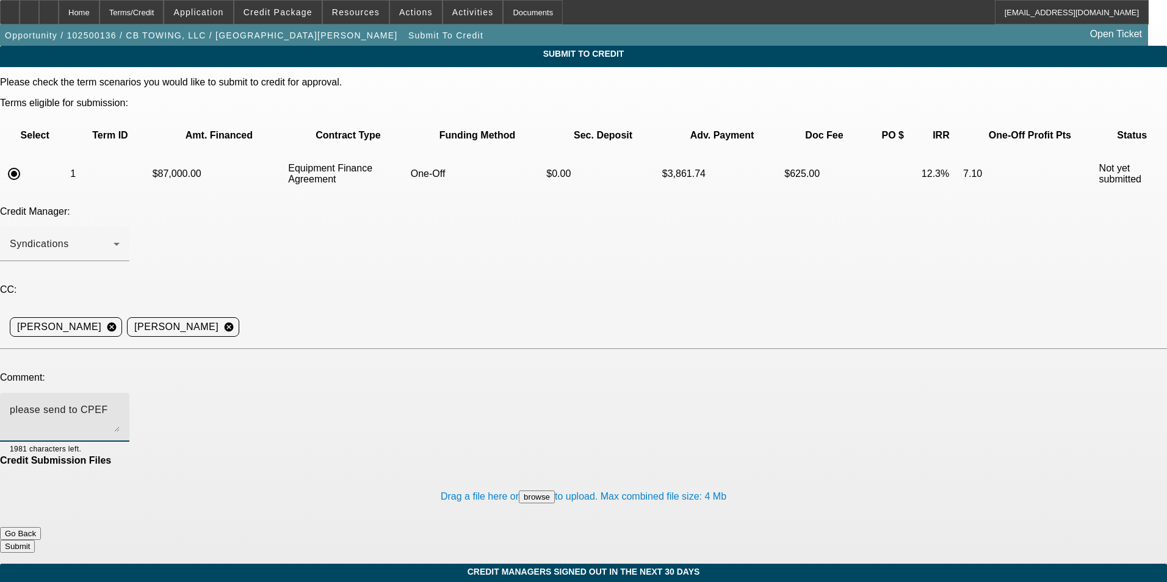
type textarea "please send to CPEF"
drag, startPoint x: 679, startPoint y: 460, endPoint x: 688, endPoint y: 460, distance: 9.2
click at [680, 466] on div "Drag a file here or browse to upload. Max combined file size: 4 Mb" at bounding box center [583, 496] width 1167 height 61
click at [35, 540] on button "Submit" at bounding box center [17, 546] width 35 height 13
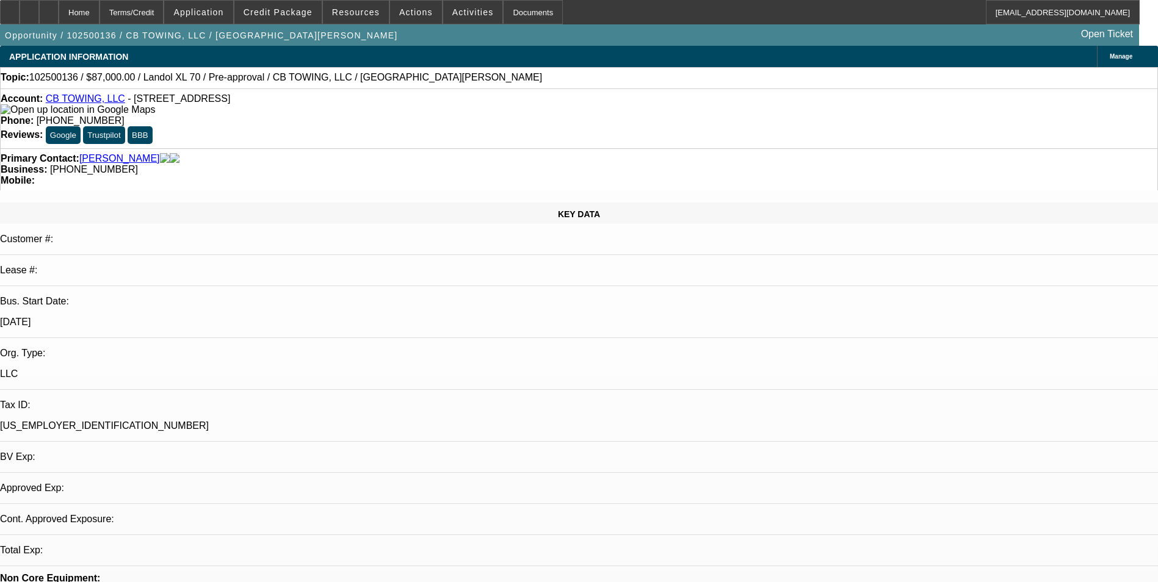
select select "0"
select select "6"
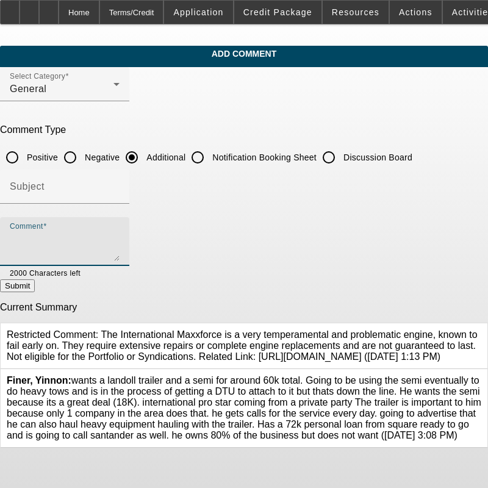
click at [120, 232] on textarea "Comment" at bounding box center [65, 246] width 110 height 29
click at [120, 254] on textarea "Josh Hoppstadter opened CB Towing LLC in 2021. The company is a heavy equipment…" at bounding box center [65, 246] width 110 height 29
click at [120, 251] on textarea "Josh Hoppstadter opened CB Towing LLC in 2021. The company is a heavy equipment…" at bounding box center [65, 246] width 110 height 29
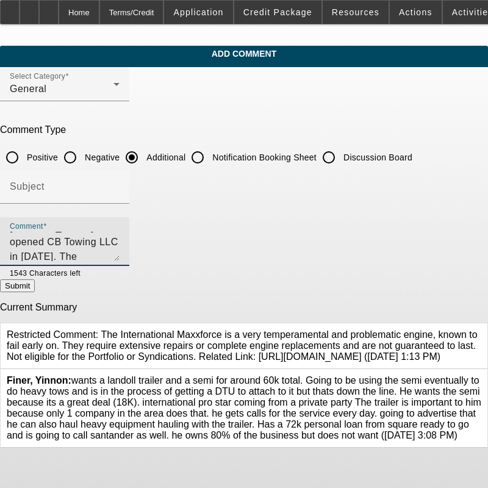
scroll to position [0, 0]
drag, startPoint x: 435, startPoint y: 250, endPoint x: 14, endPoint y: 237, distance: 421.3
click at [14, 237] on app-comments-manage "Add Comment Select Category General Comment Type Positive Negative Additional N…" at bounding box center [244, 247] width 488 height 403
type textarea "Josh Hoppstadter opened CB Towing LLC in 2021. The company is a heavy equipment…"
click at [120, 244] on textarea "Josh Hoppstadter opened CB Towing LLC in 2021. The company is a heavy equipment…" at bounding box center [65, 246] width 110 height 29
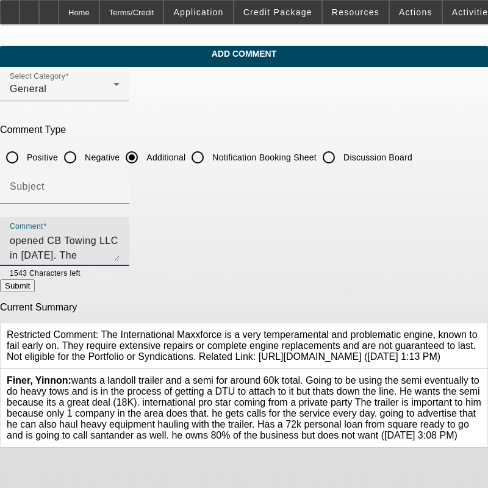
scroll to position [29, 0]
drag, startPoint x: 35, startPoint y: 237, endPoint x: 524, endPoint y: 290, distance: 491.7
click at [488, 290] on html "Home Terms/Credit Application Credit Package Resources Actions Activities Docum…" at bounding box center [244, 244] width 488 height 488
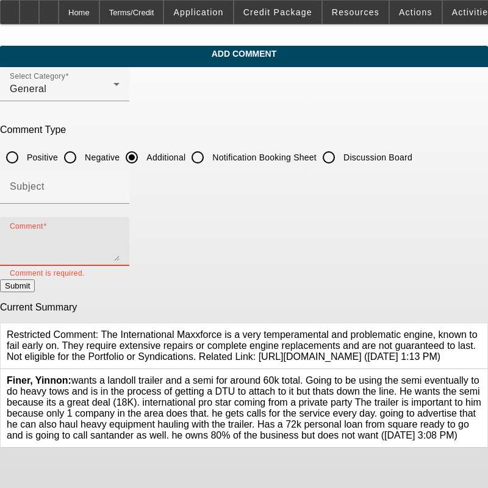
scroll to position [0, 0]
click at [120, 235] on textarea "Comment" at bounding box center [65, 246] width 110 height 29
paste textarea "CB Towing LLC was established in [DATE] by [PERSON_NAME]. The company specializ…"
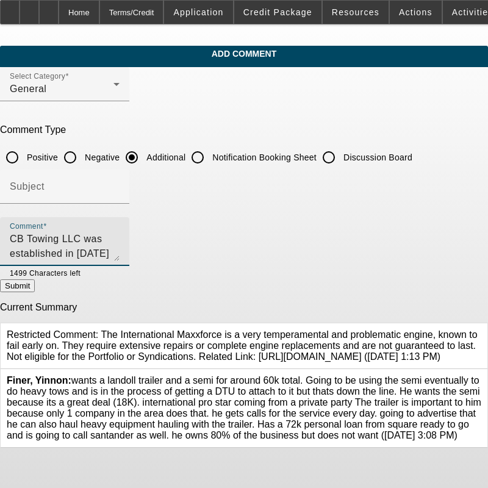
scroll to position [41, 0]
type textarea "CB Towing LLC was established in [DATE] by [PERSON_NAME]. The company specializ…"
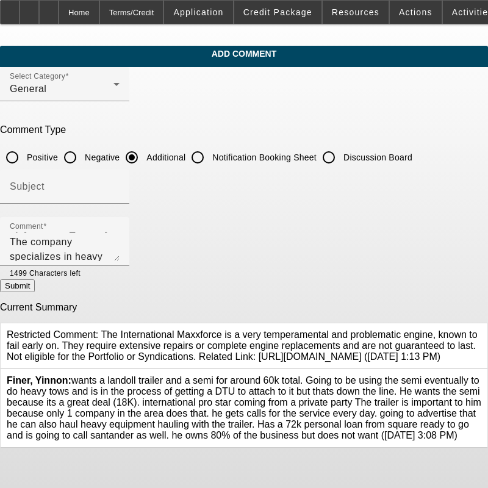
click at [35, 289] on button "Submit" at bounding box center [17, 285] width 35 height 13
radio input "true"
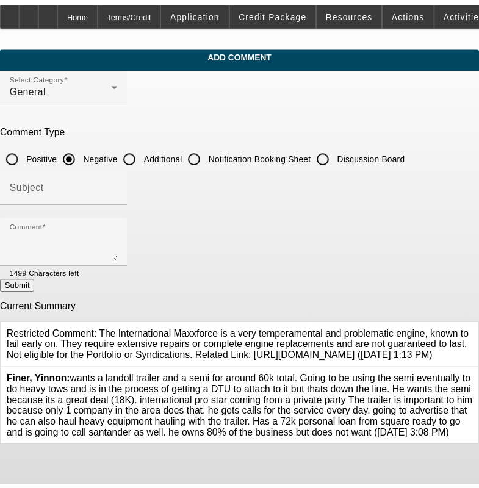
scroll to position [0, 0]
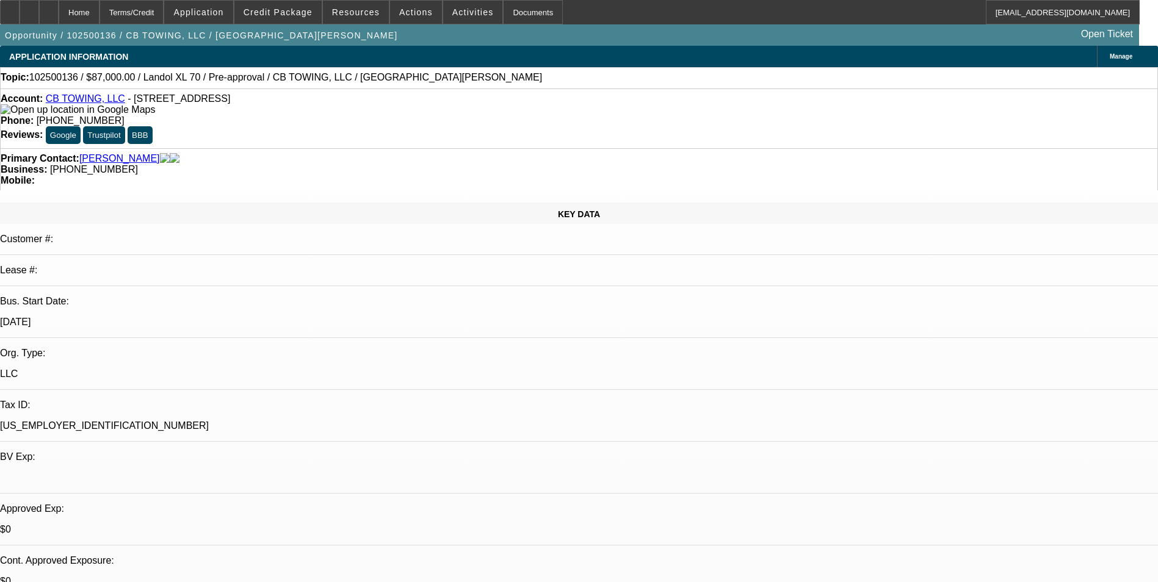
select select "0"
select select "6"
